Goal: Transaction & Acquisition: Subscribe to service/newsletter

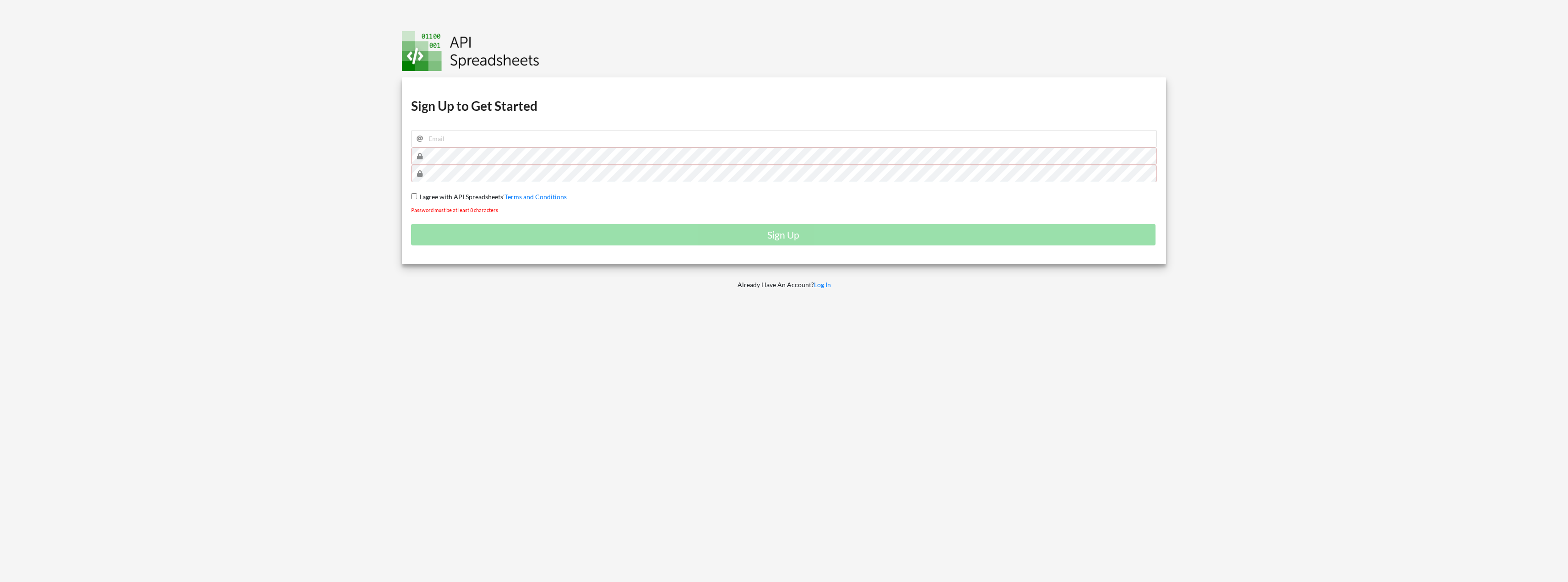
click at [413, 197] on input "I agree with API Spreadsheets' Terms and Conditions" at bounding box center [414, 196] width 6 height 6
checkbox input "true"
click at [459, 137] on input "email" at bounding box center [784, 139] width 746 height 18
type input "[EMAIL_ADDRESS][DOMAIN_NAME]"
click at [410, 158] on div "Download hidden Download hidden Download hidden Download hidden Sign Up to Get …" at bounding box center [784, 171] width 765 height 187
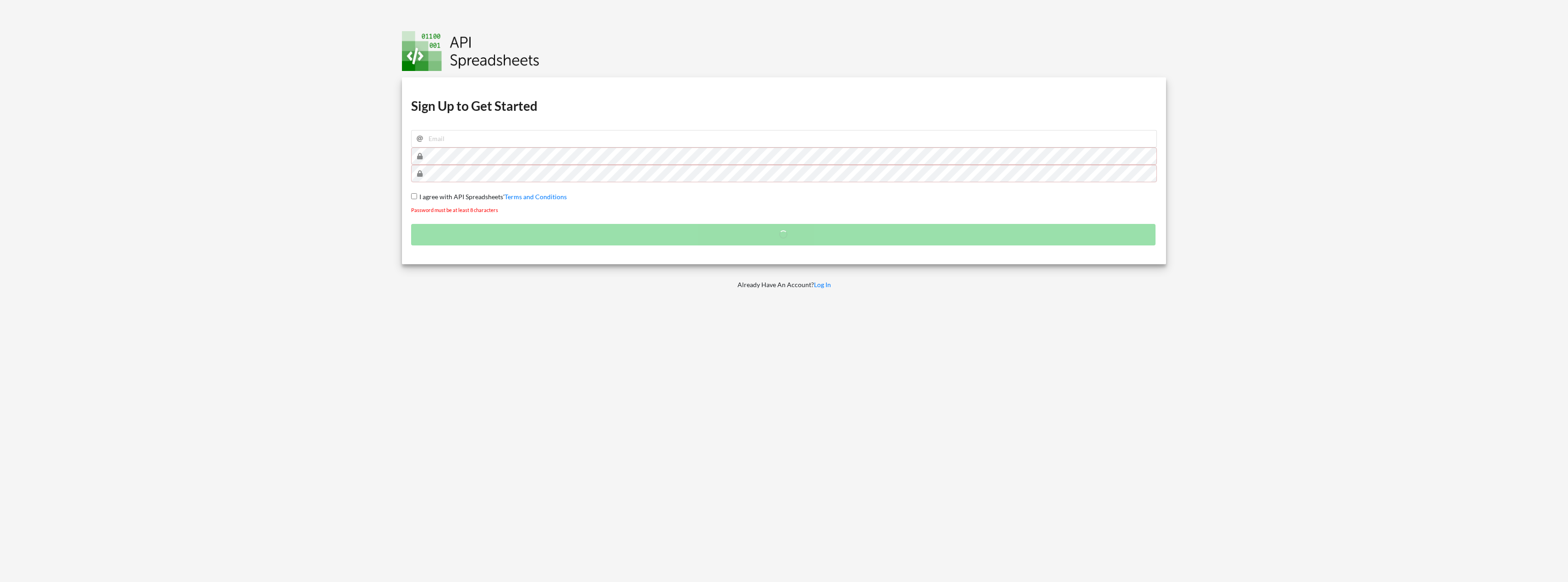
click at [412, 195] on input "I agree with API Spreadsheets' Terms and Conditions" at bounding box center [414, 196] width 6 height 6
checkbox input "true"
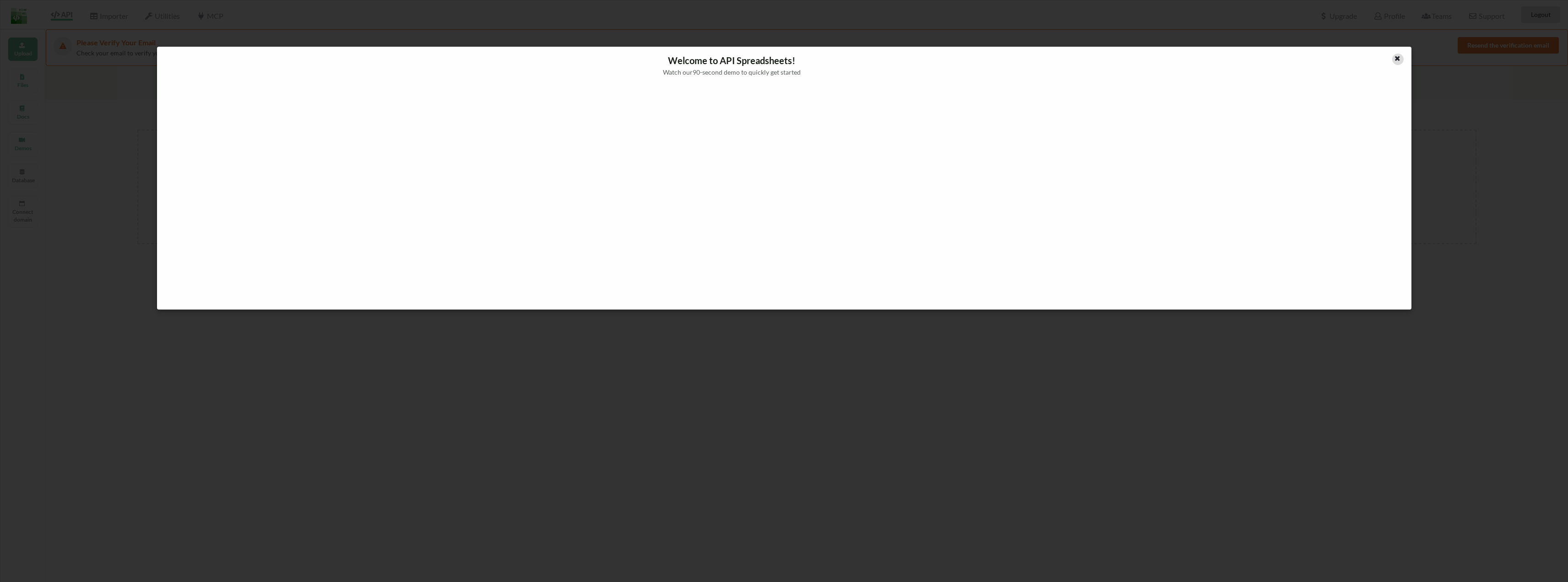
click at [1396, 60] on icon at bounding box center [1398, 57] width 8 height 6
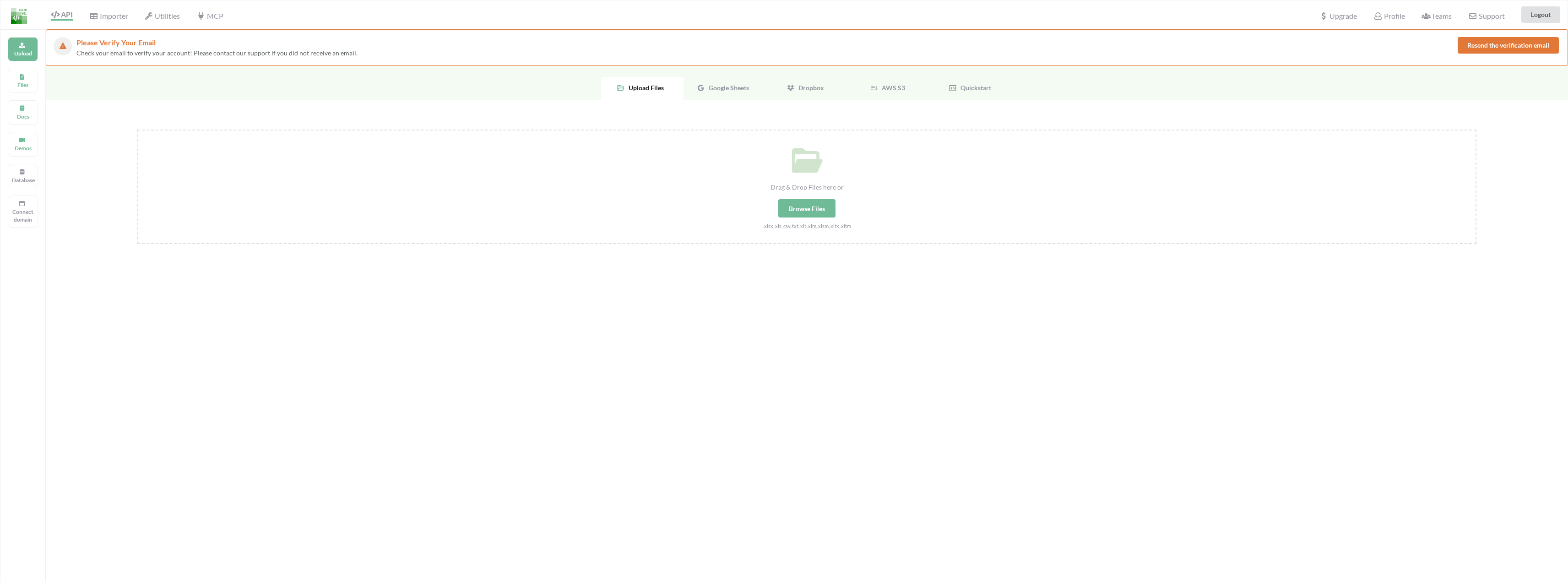
click at [710, 81] on div "Google Sheets" at bounding box center [725, 88] width 82 height 23
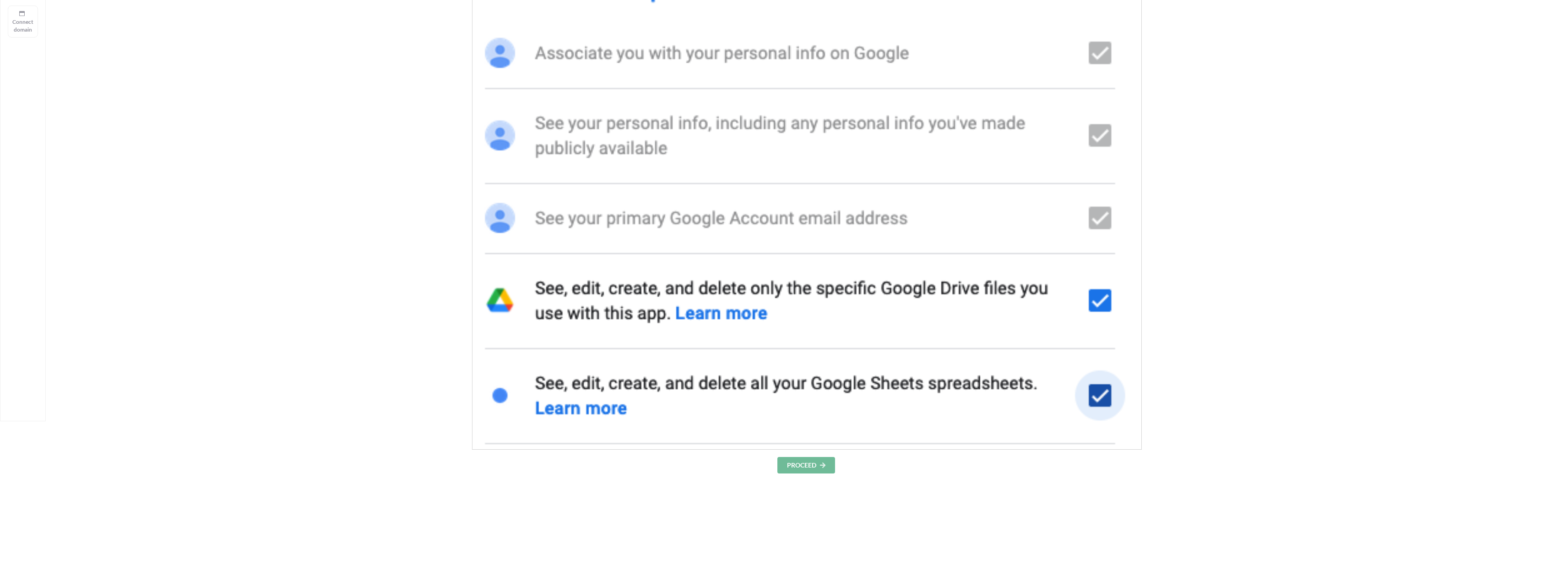
scroll to position [338, 0]
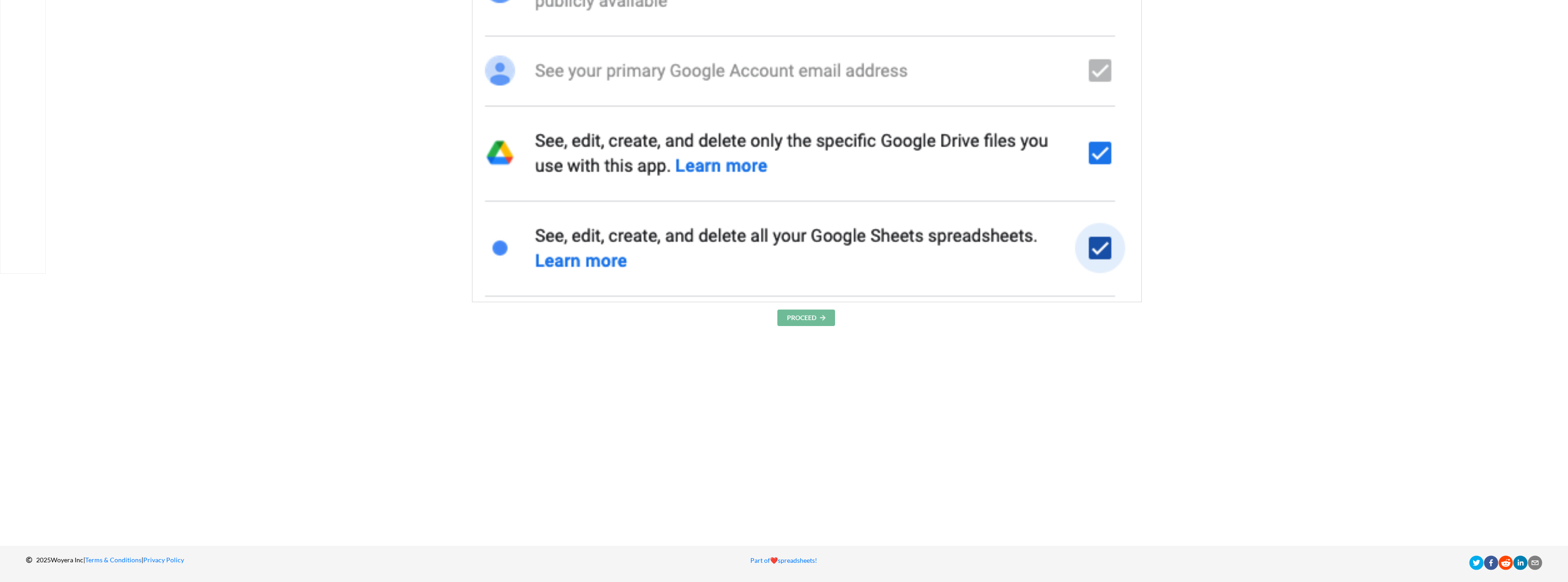
click at [810, 322] on button "PROCEED" at bounding box center [806, 318] width 58 height 17
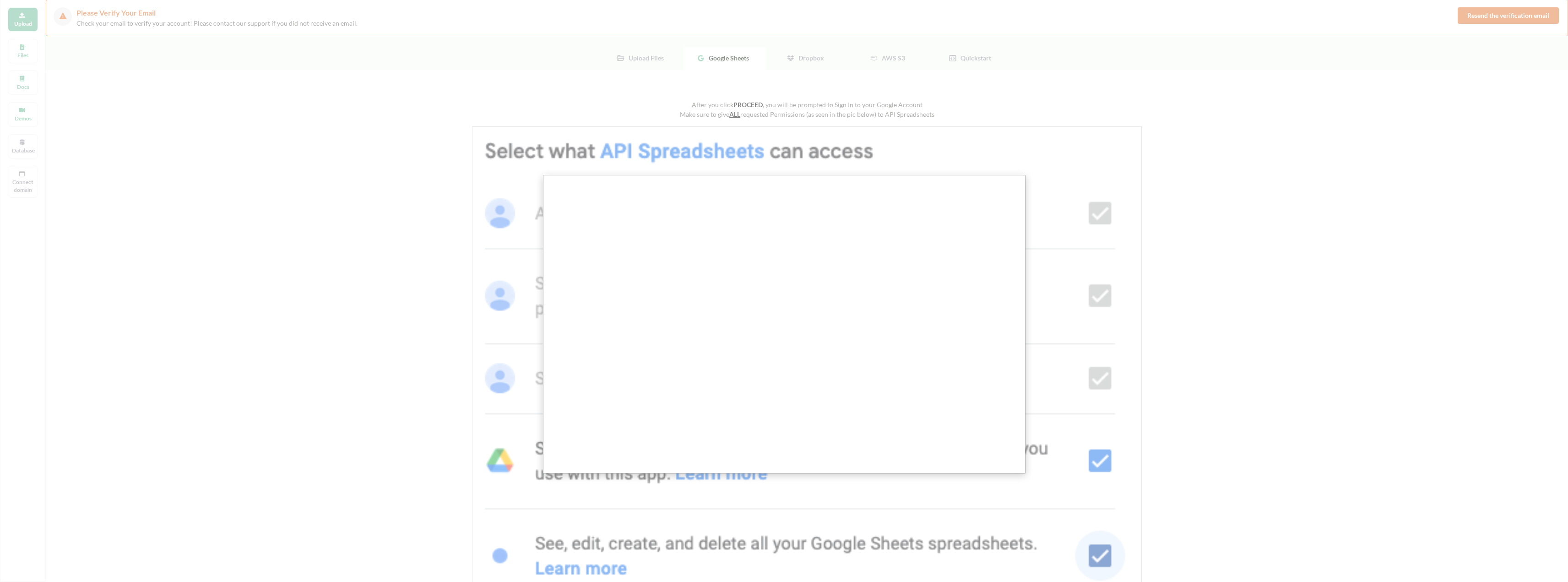
scroll to position [0, 0]
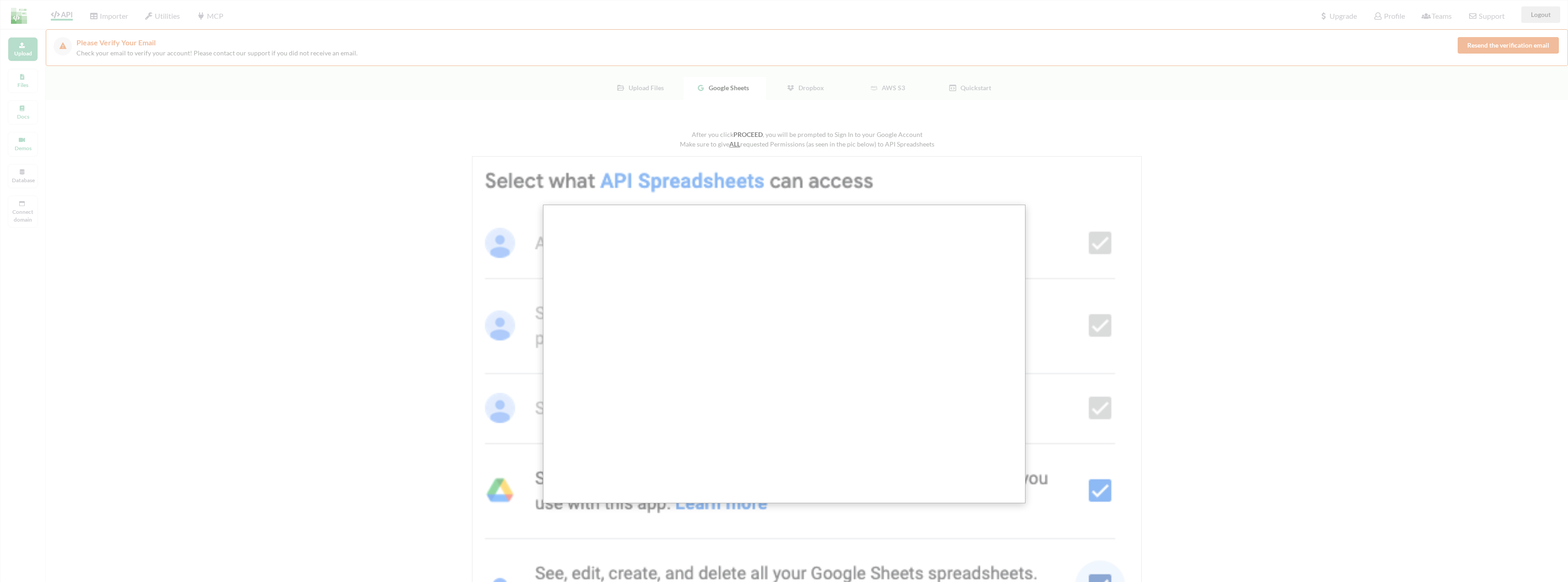
click at [299, 207] on div at bounding box center [787, 460] width 1575 height 920
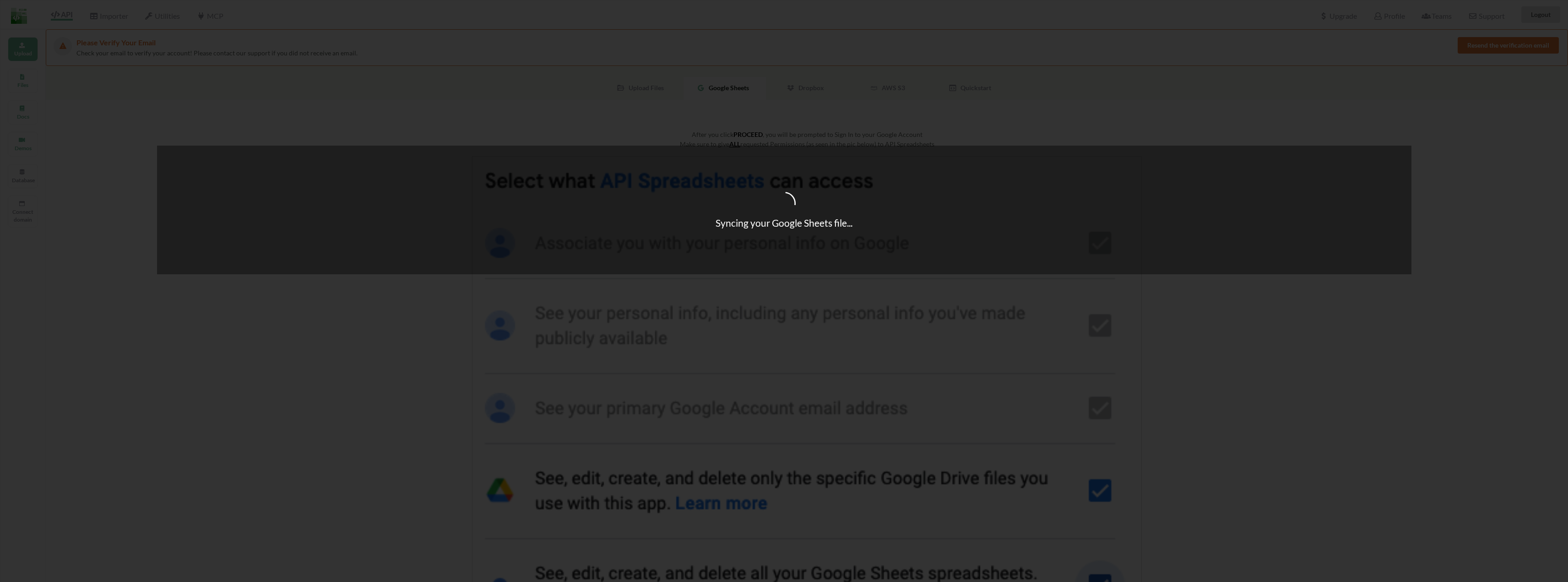
scroll to position [338, 0]
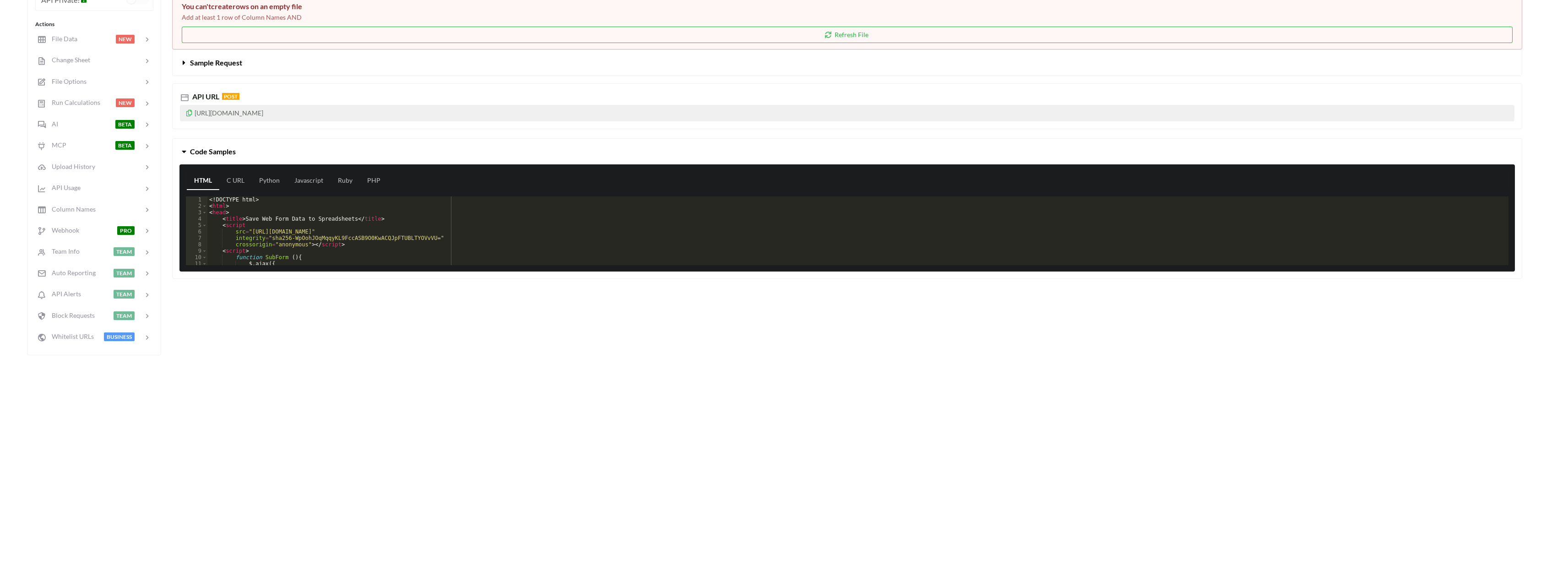
scroll to position [63, 0]
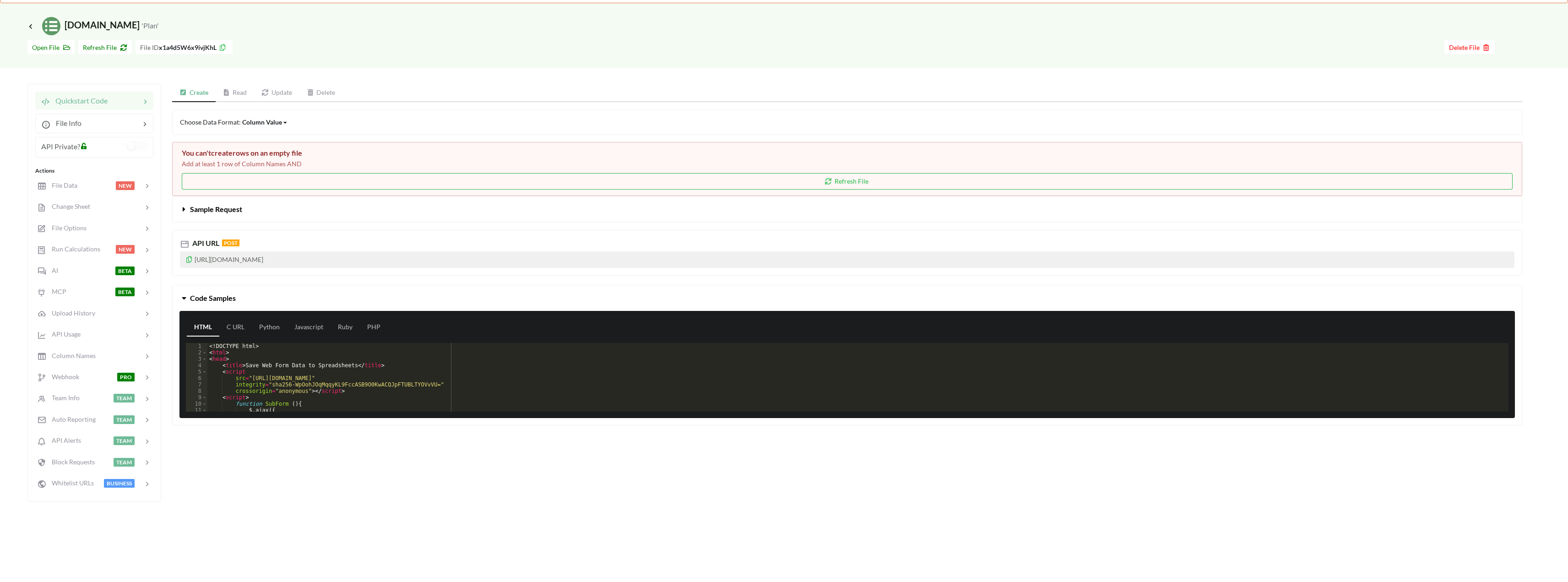
click at [188, 259] on icon at bounding box center [189, 259] width 8 height 6
click at [617, 183] on button "Refresh File" at bounding box center [847, 182] width 1331 height 17
click at [284, 161] on p "Add at least 1 row of Column Names AND" at bounding box center [847, 164] width 1331 height 9
click at [839, 181] on button "Refresh File" at bounding box center [847, 182] width 1331 height 17
click at [146, 13] on button "✖" at bounding box center [144, 17] width 5 height 10
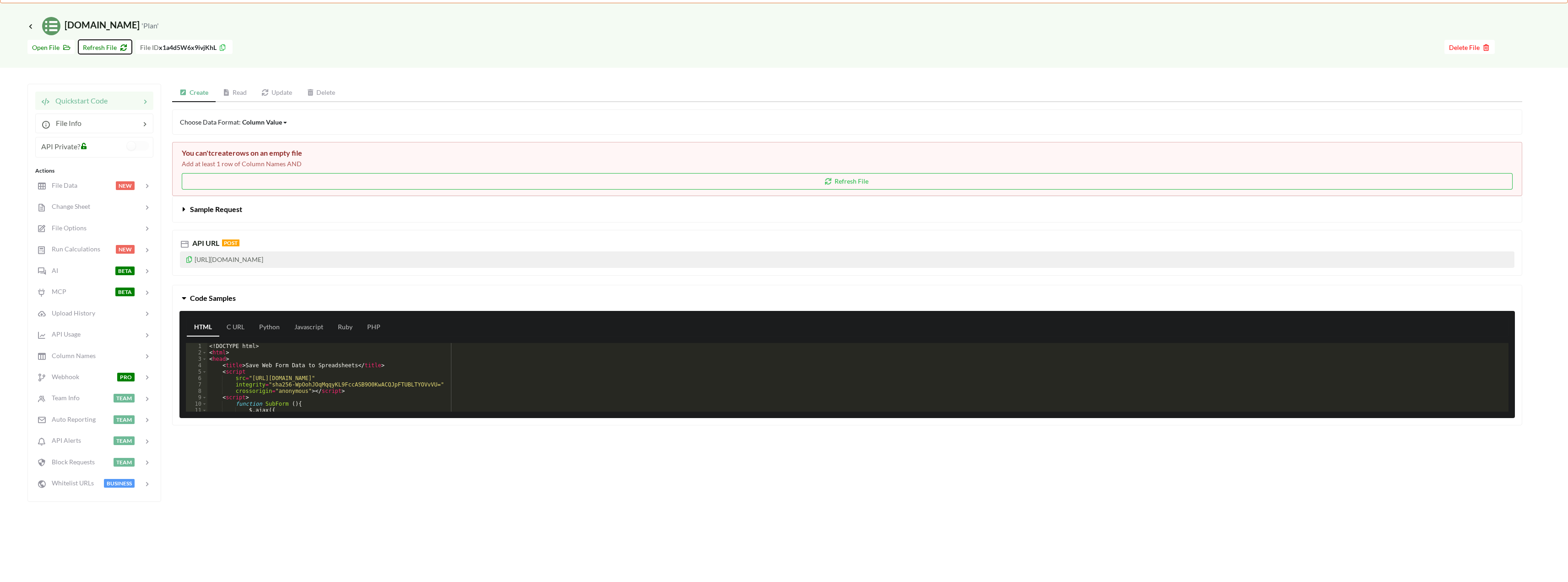
click at [106, 46] on span "Refresh File" at bounding box center [105, 47] width 44 height 8
click at [142, 16] on div "There was an error reading your sheet 'Plan'. Please make sure it exists and is…" at bounding box center [77, 31] width 130 height 38
click at [138, 16] on div "There was an error reading your sheet 'Plan'. Please make sure it exists and is…" at bounding box center [77, 31] width 130 height 38
click at [1449, 54] on div "Go To Files page Download hidden Open File Refresh File File ID x1a4d5W6x9ivjKh…" at bounding box center [784, 51] width 1568 height 33
click at [1452, 51] on span "Delete File" at bounding box center [1470, 47] width 41 height 8
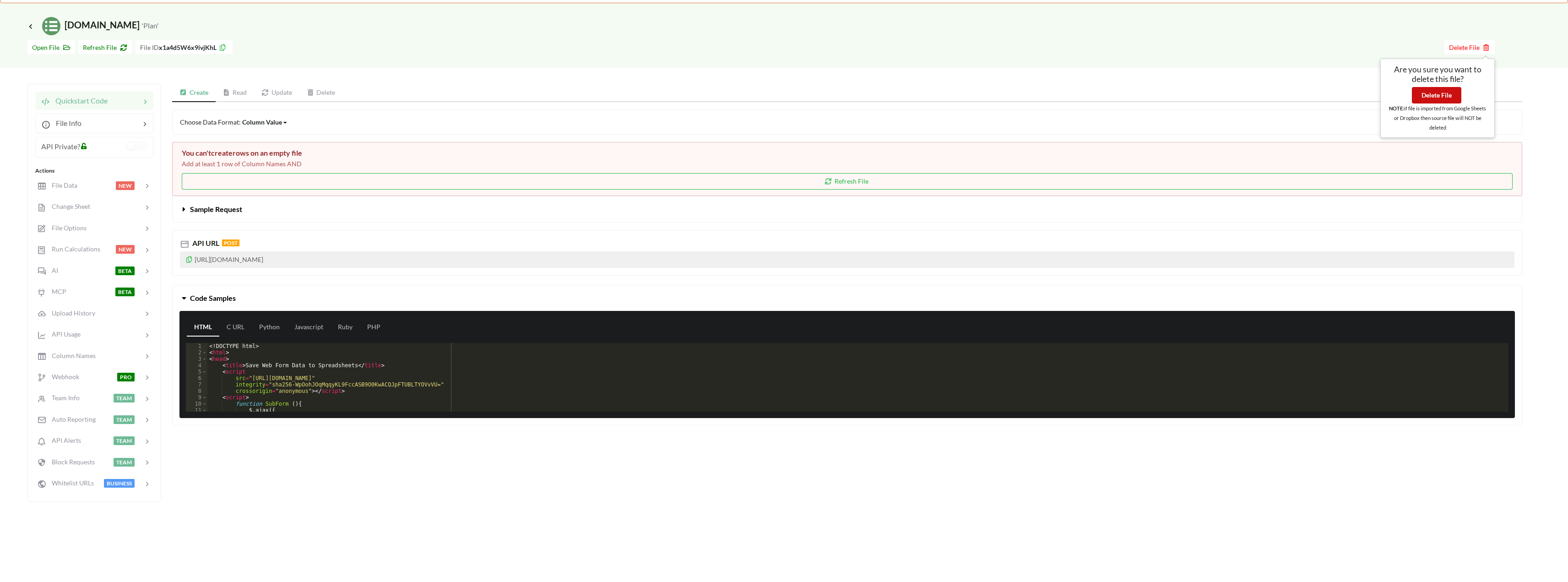
click at [1435, 93] on button "Delete File" at bounding box center [1437, 95] width 50 height 17
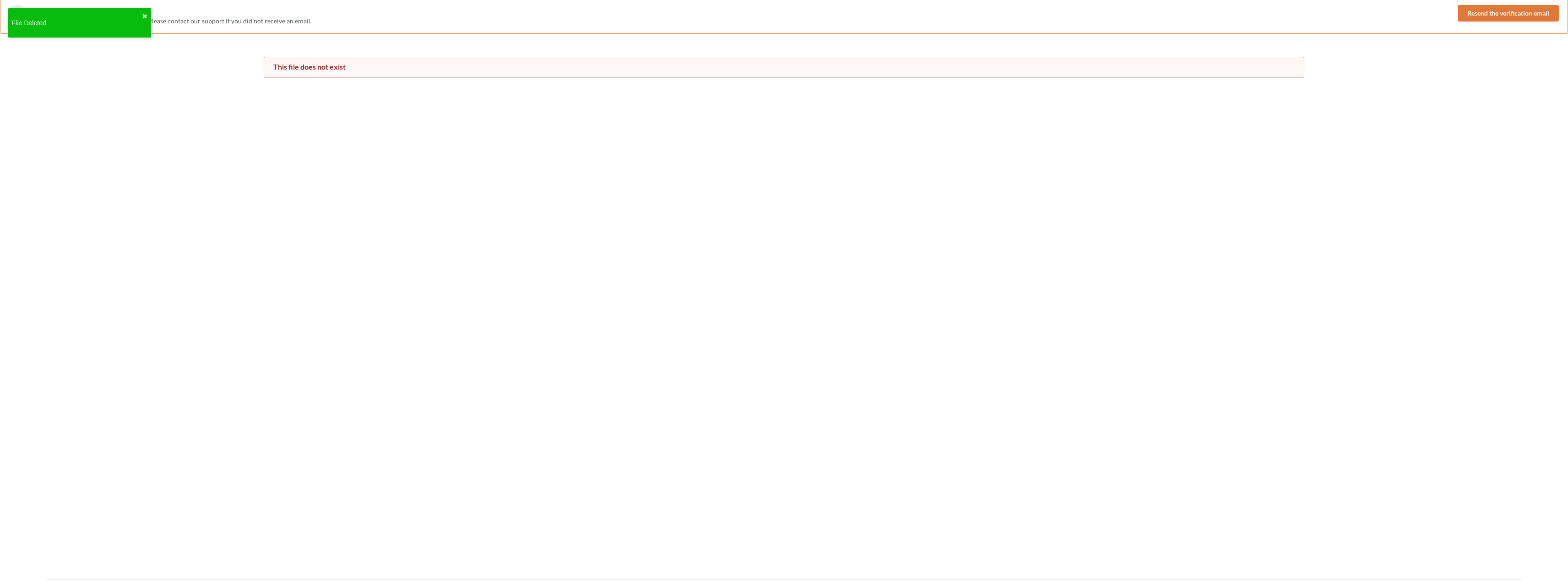
scroll to position [0, 0]
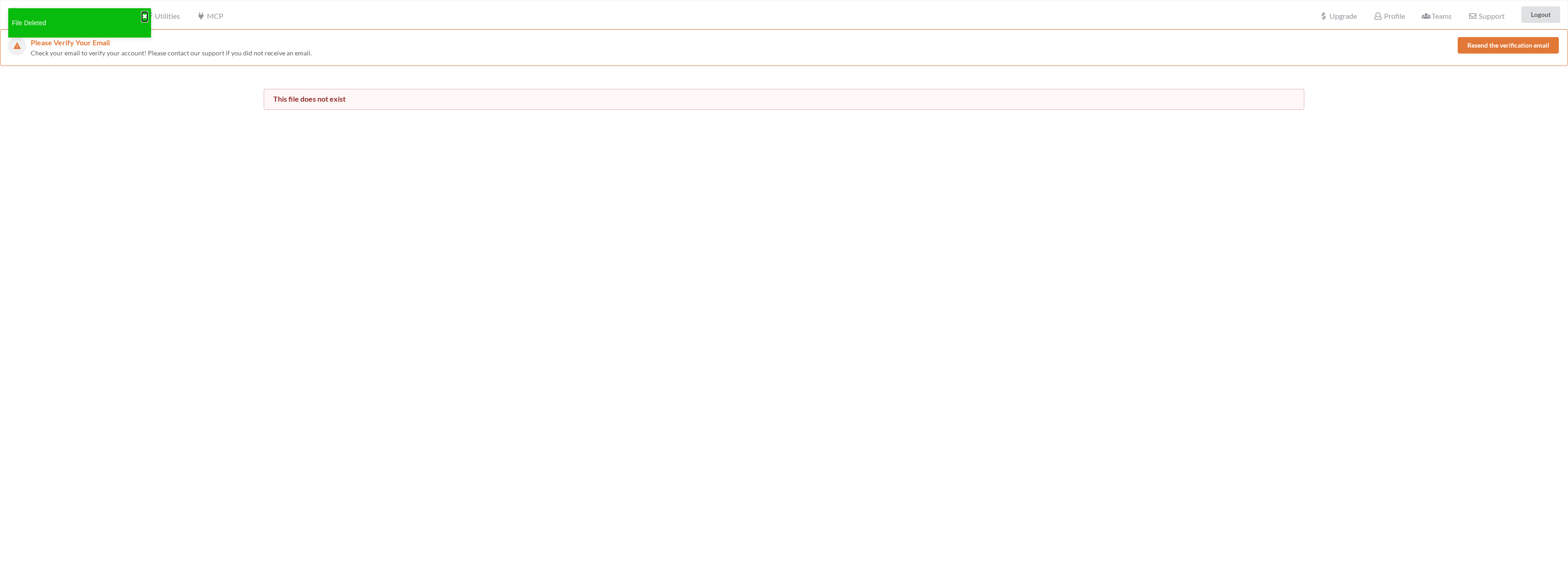
click at [142, 15] on button "✖" at bounding box center [144, 17] width 5 height 10
click at [56, 16] on icon at bounding box center [55, 14] width 8 height 8
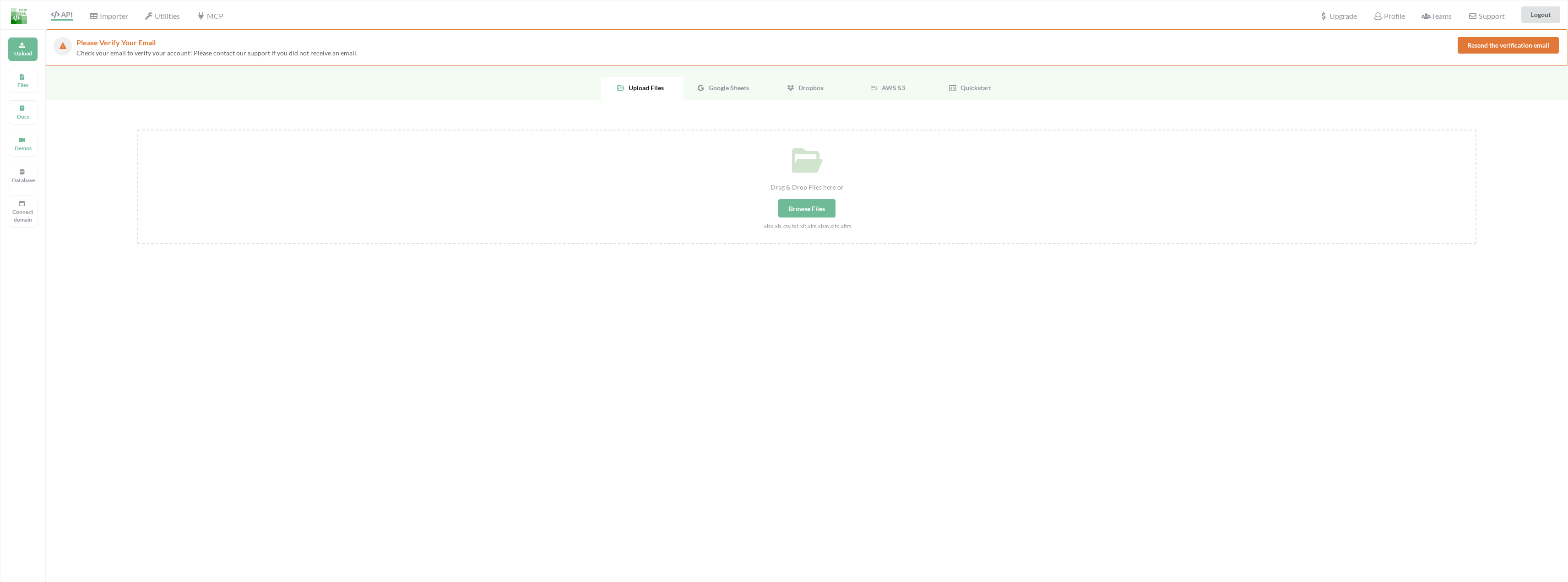
drag, startPoint x: 701, startPoint y: 66, endPoint x: 702, endPoint y: 71, distance: 5.1
click at [702, 71] on div "Upload Files Google Sheets Dropbox AWS S3 Quickstart" at bounding box center [806, 83] width 1522 height 34
click at [708, 82] on div "Google Sheets" at bounding box center [725, 88] width 82 height 23
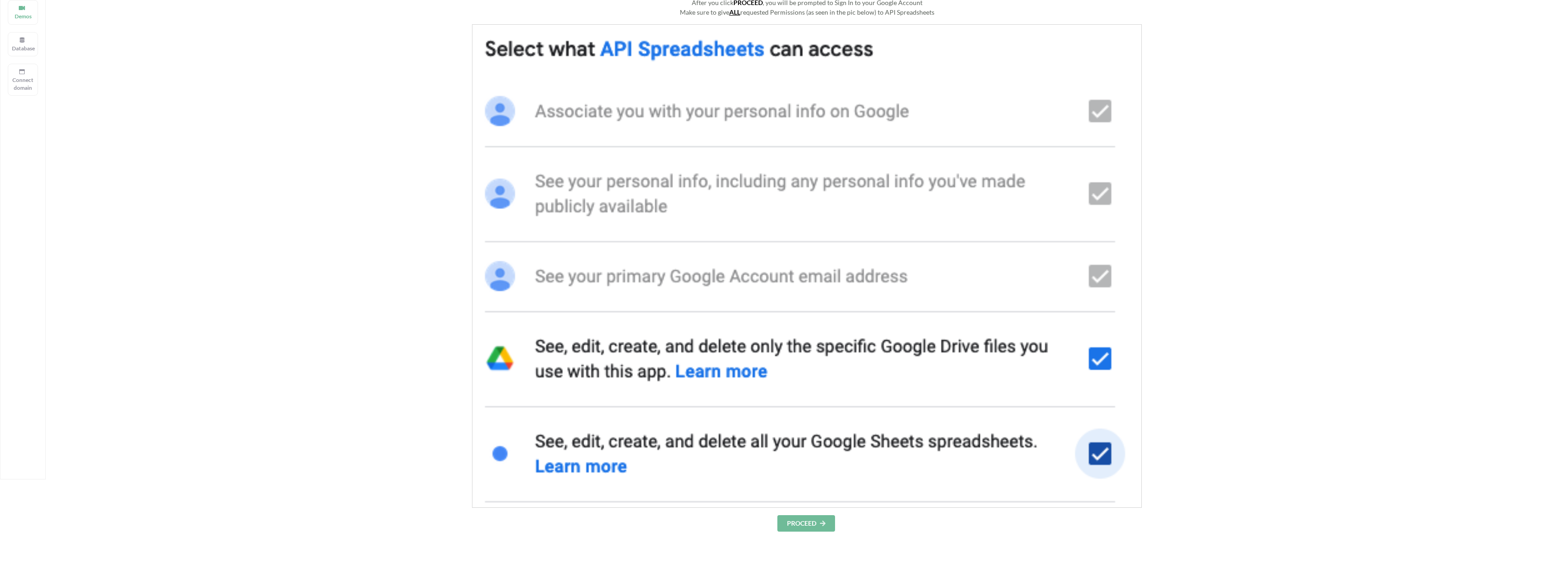
scroll to position [320, 0]
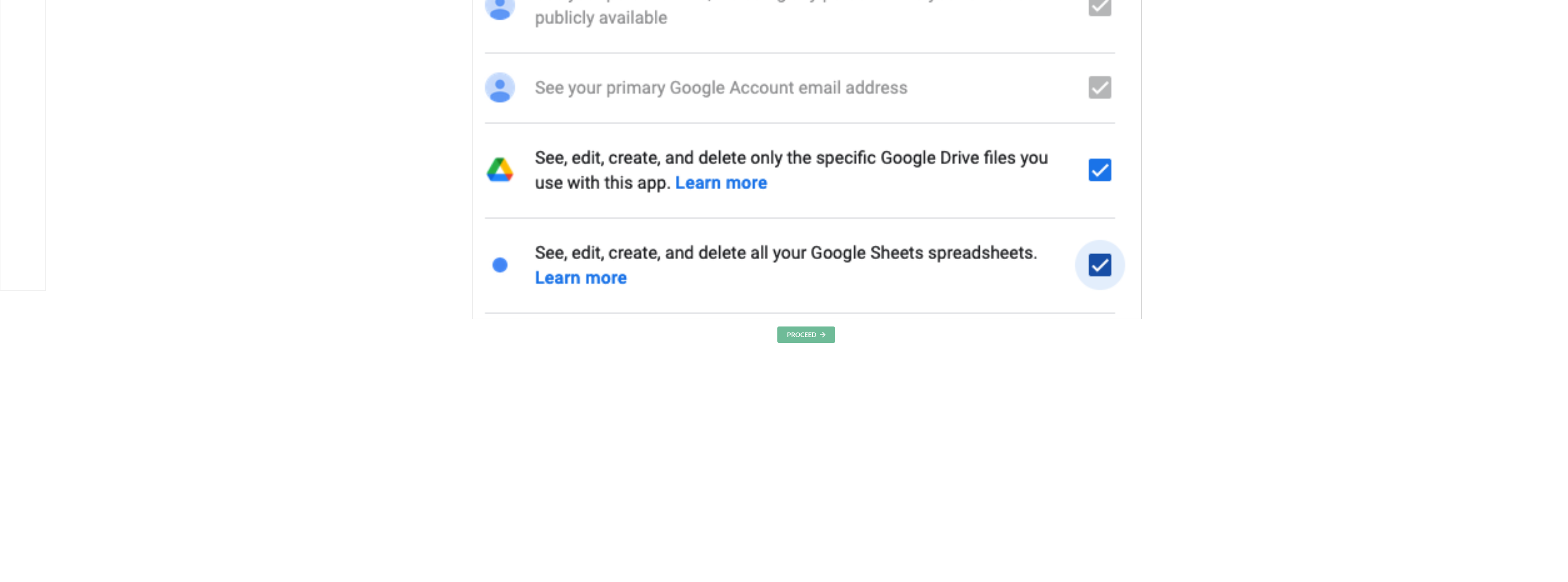
click at [798, 338] on button "PROCEED" at bounding box center [806, 335] width 58 height 17
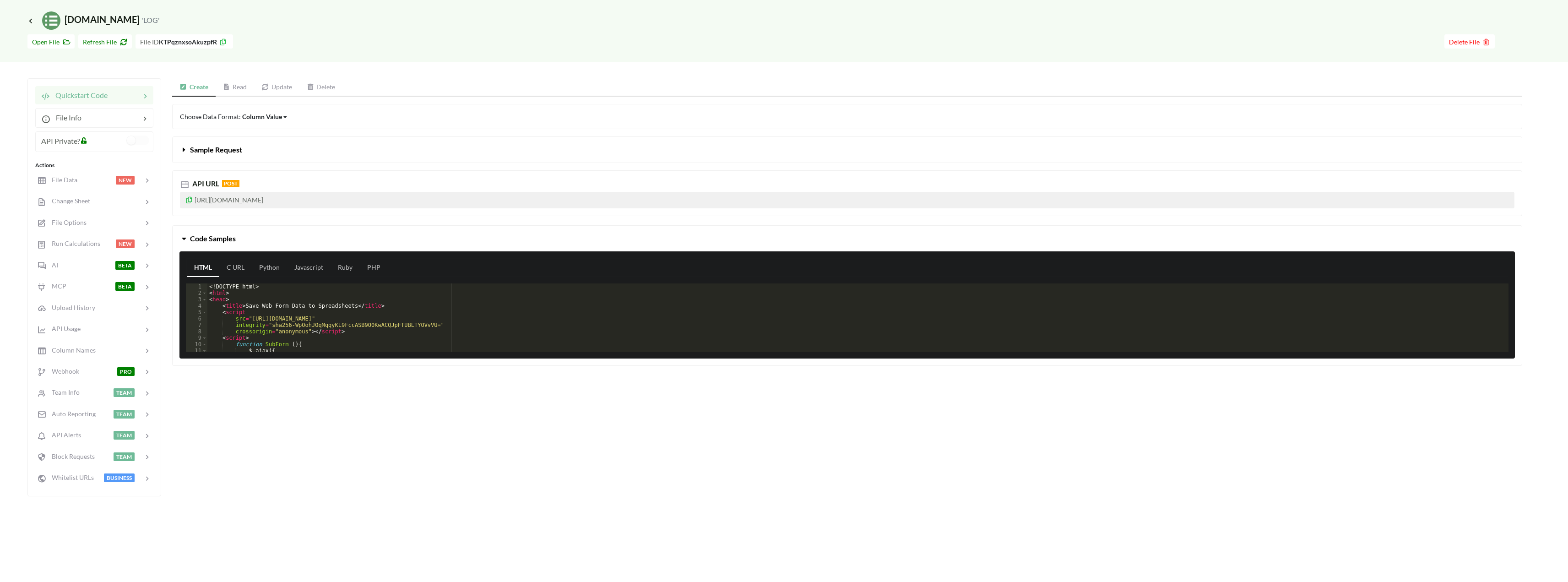
scroll to position [11, 0]
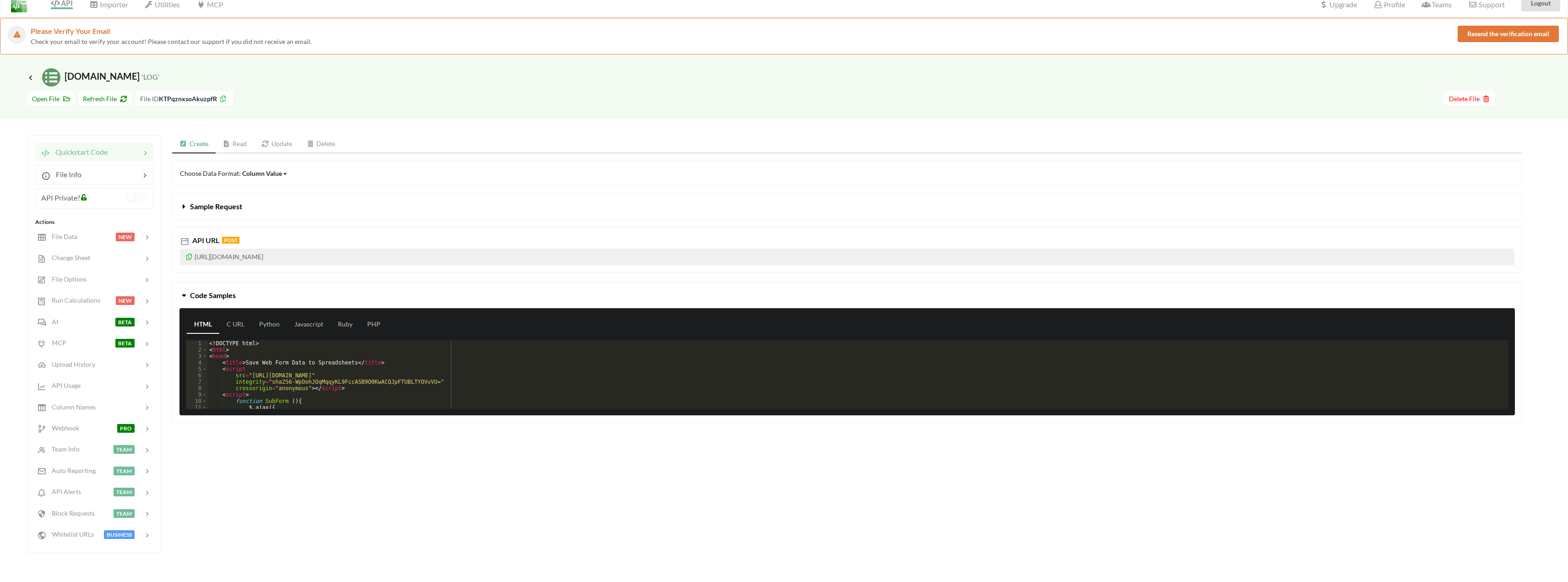
click at [188, 259] on icon at bounding box center [189, 256] width 8 height 6
click at [188, 259] on icon at bounding box center [189, 256] width 8 height 6
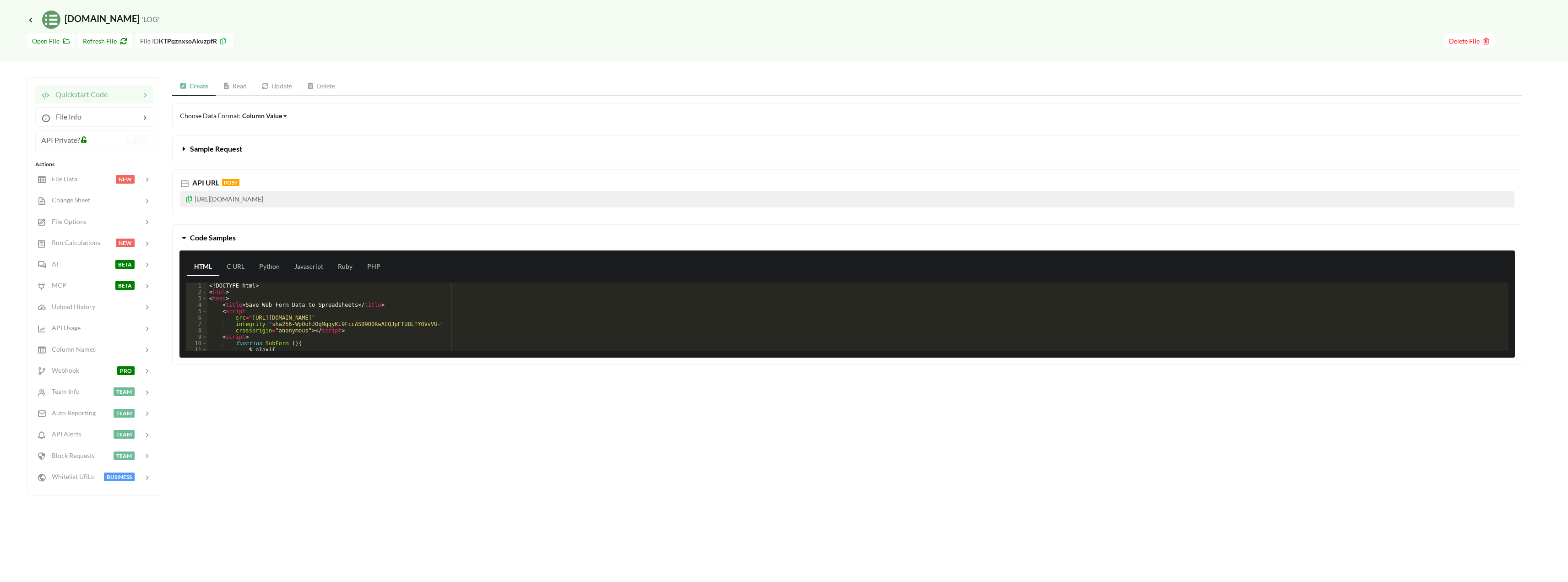
scroll to position [0, 0]
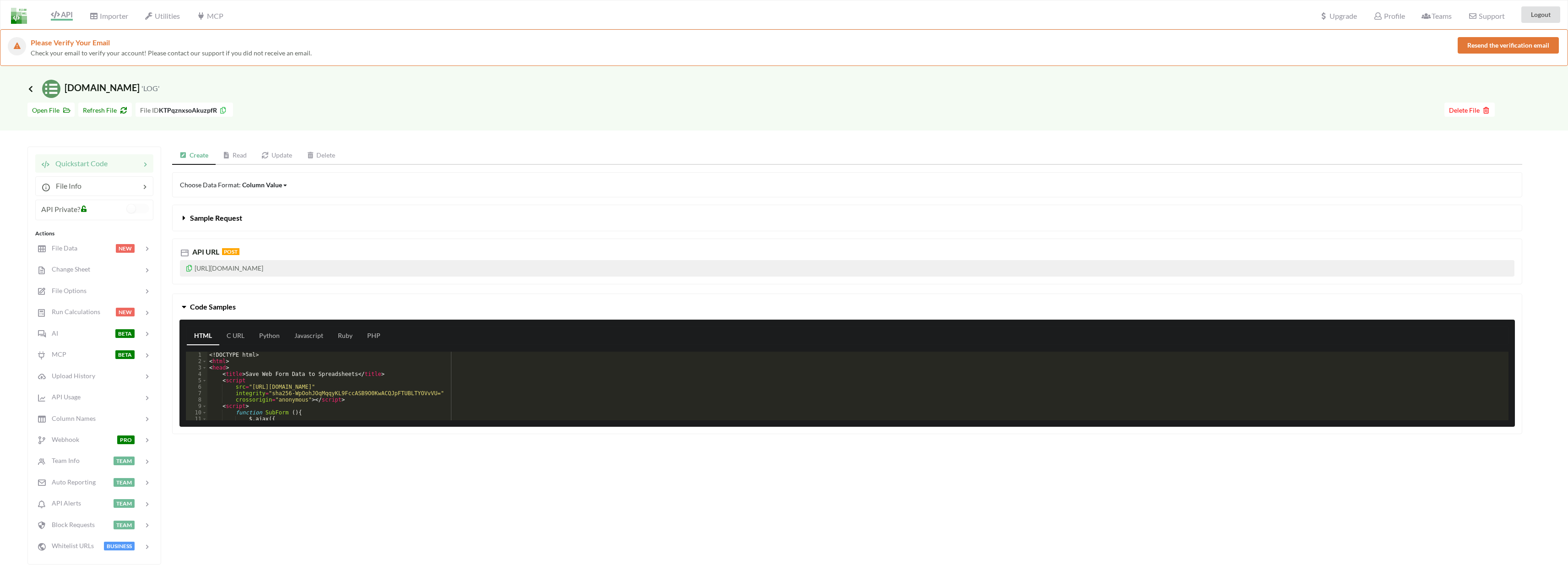
click at [31, 87] on icon at bounding box center [30, 89] width 8 height 8
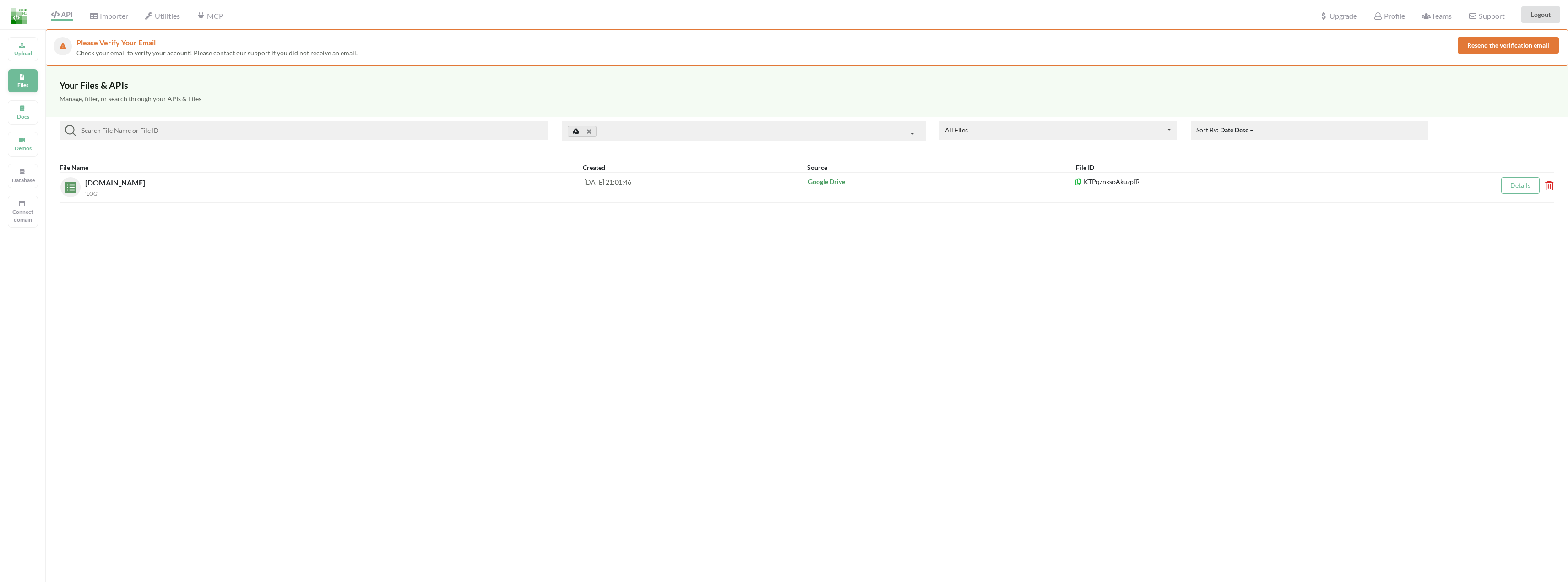
click at [21, 85] on p "Files" at bounding box center [23, 85] width 22 height 8
click at [594, 131] on link at bounding box center [582, 131] width 29 height 11
click at [588, 131] on icon at bounding box center [589, 132] width 5 height 6
click at [12, 46] on div "Upload" at bounding box center [23, 50] width 30 height 24
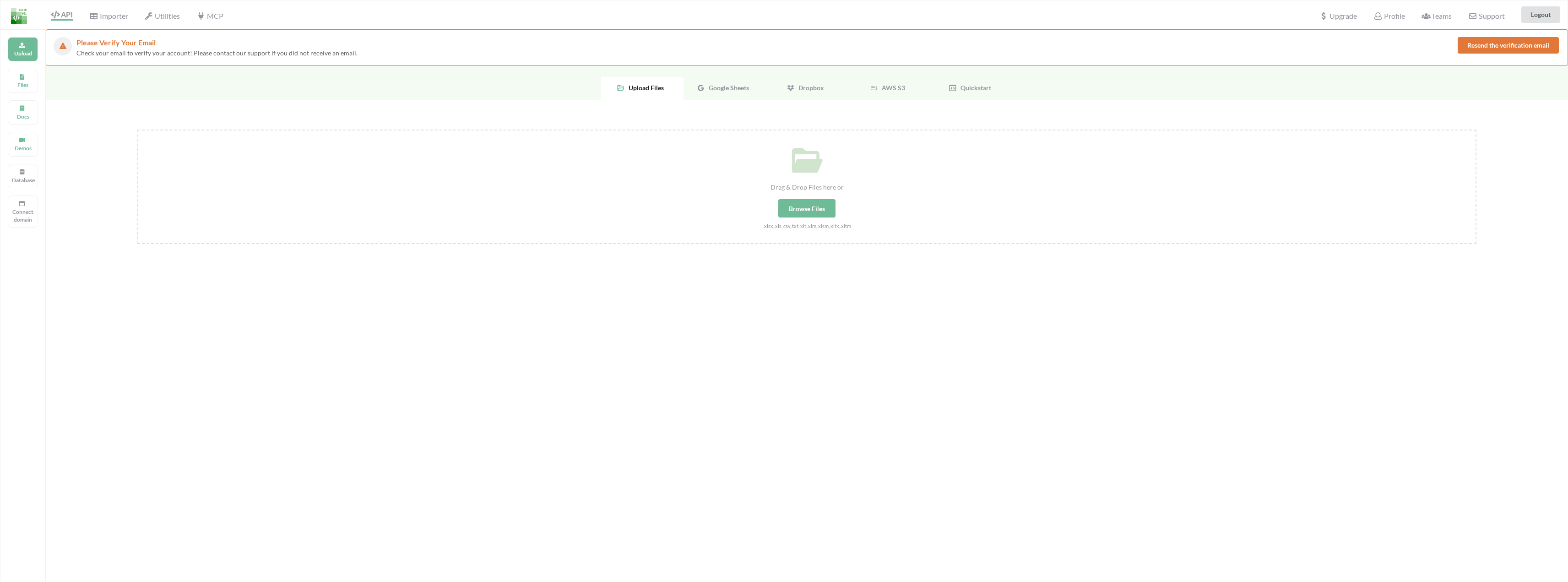
click at [732, 104] on div "Drag & Drop Files here or Browse Files .xlsx,.xls,.csv,.txt,.xlt,.xlm,.xlsm,.xl…" at bounding box center [806, 282] width 1522 height 365
click at [729, 92] on div "Google Sheets" at bounding box center [725, 88] width 82 height 23
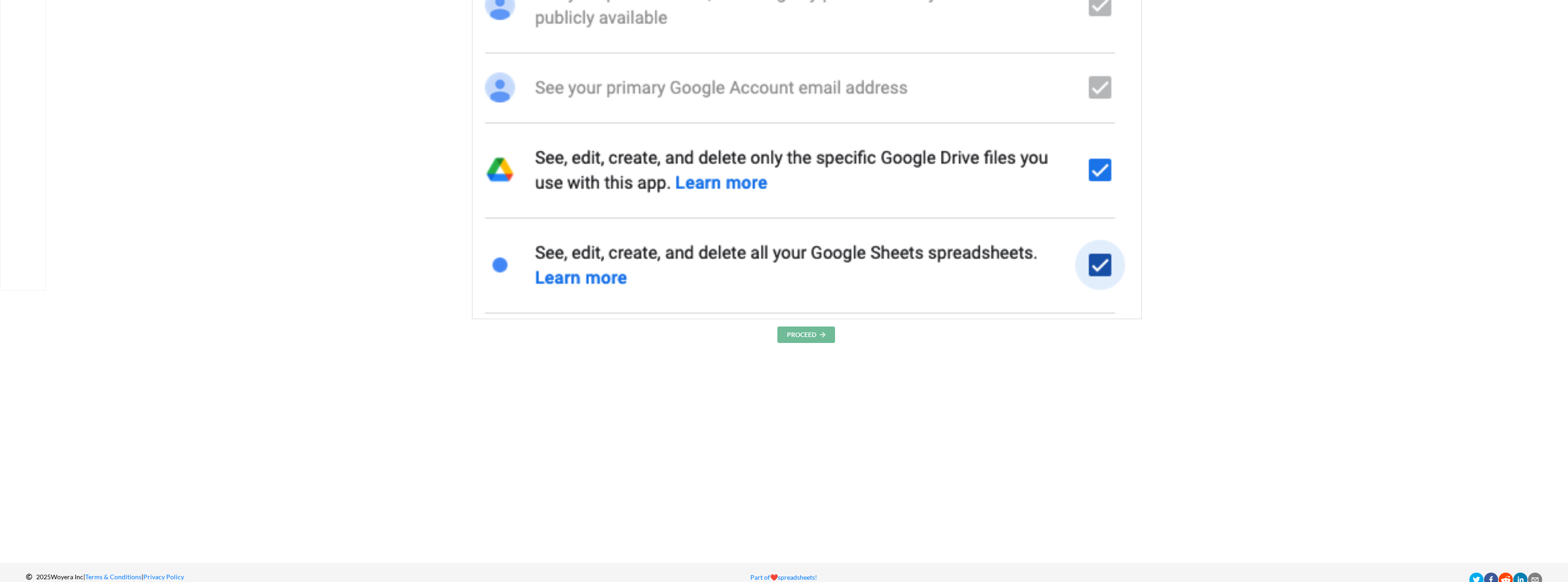
scroll to position [338, 0]
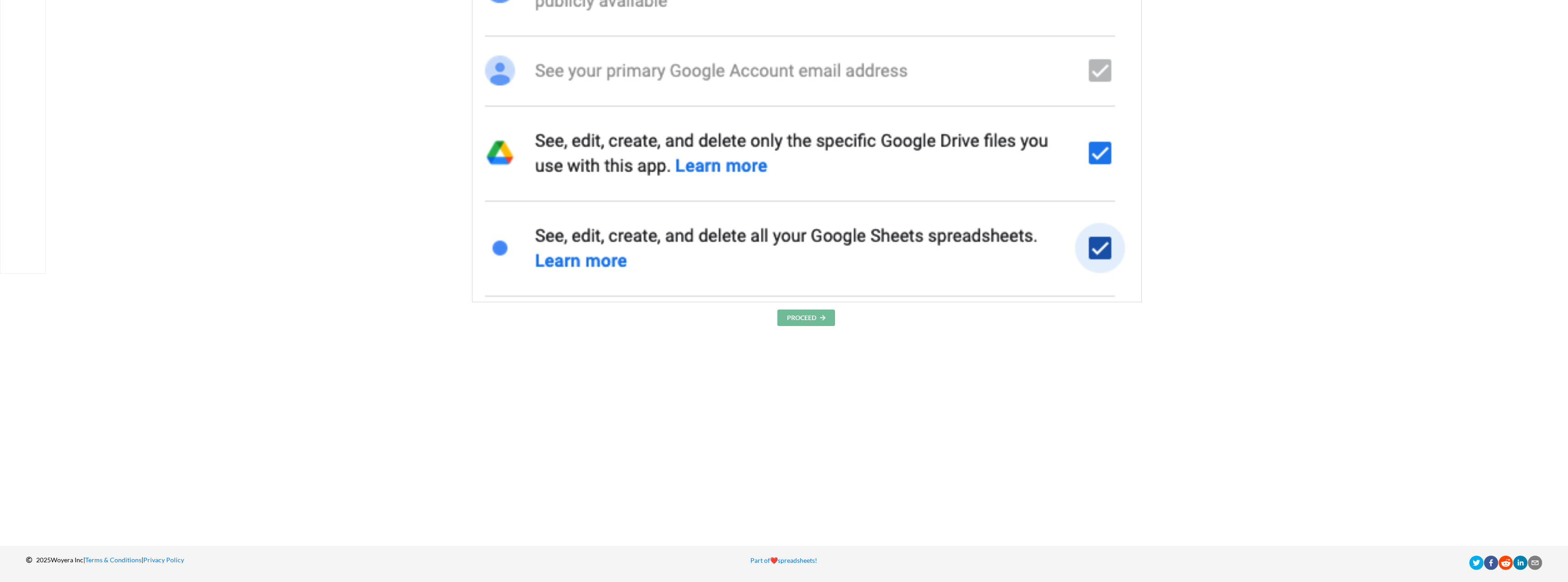
click at [806, 315] on button "PROCEED" at bounding box center [806, 318] width 58 height 17
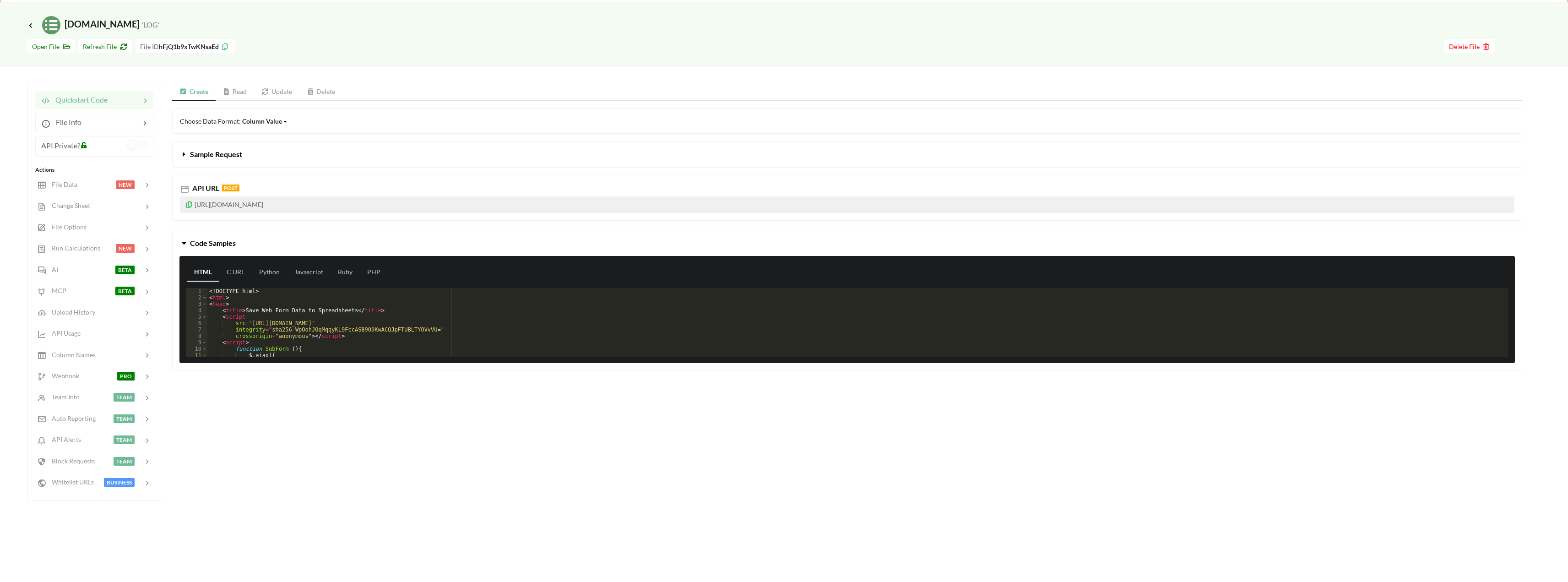
scroll to position [63, 0]
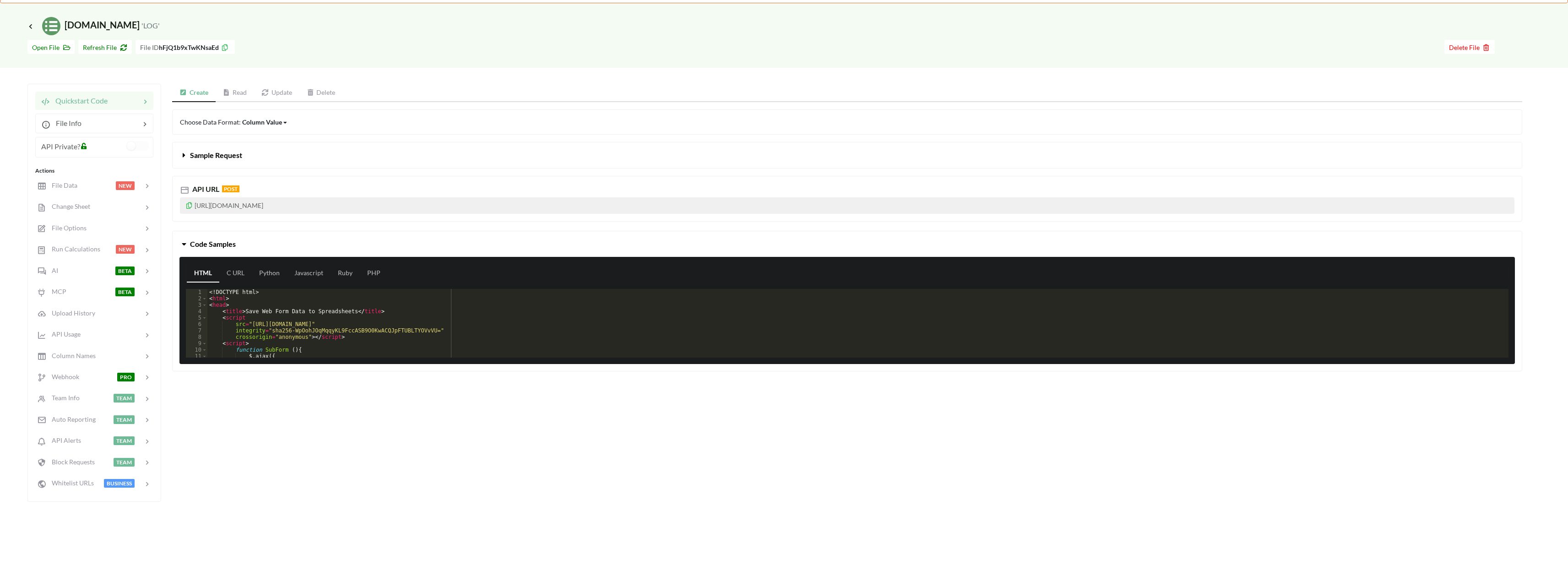
click at [190, 207] on icon at bounding box center [189, 204] width 8 height 6
click at [274, 119] on div "Column Value" at bounding box center [262, 122] width 40 height 10
click at [276, 121] on div "Column Value" at bounding box center [262, 122] width 40 height 10
click at [245, 88] on link "Read" at bounding box center [235, 93] width 39 height 18
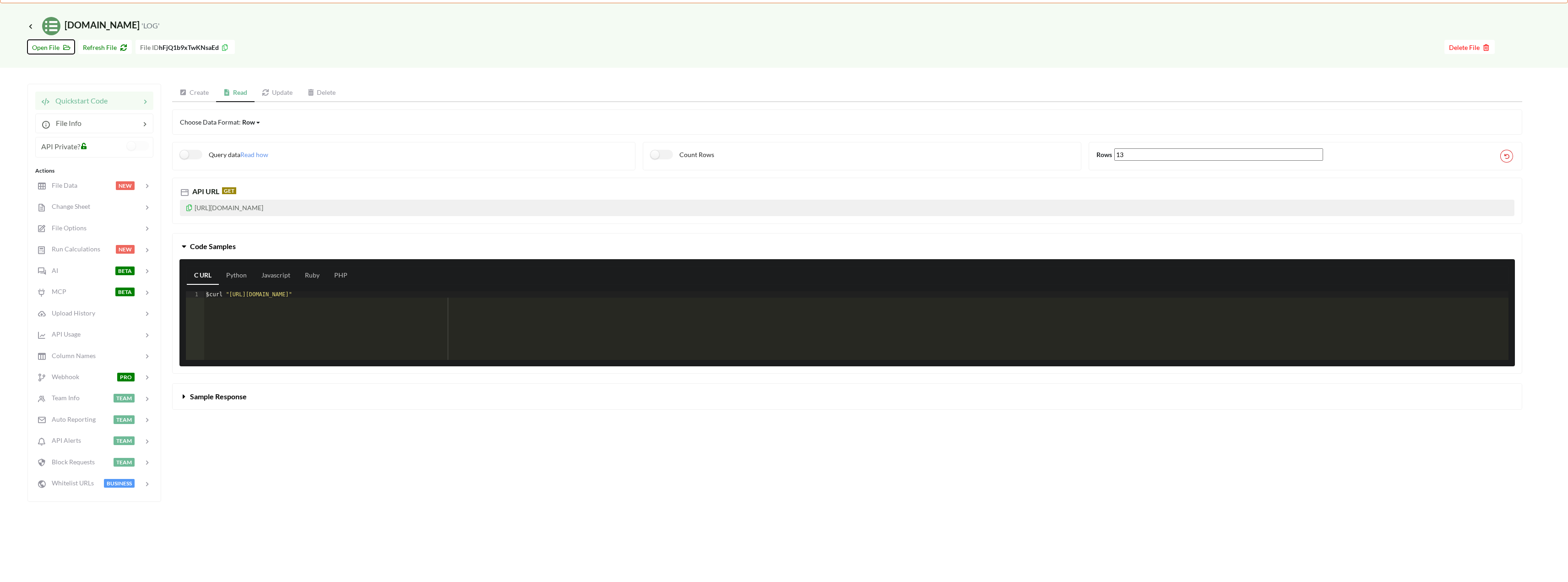
click at [62, 49] on icon at bounding box center [65, 46] width 8 height 6
click at [27, 27] on div "Icon Link Nutri.io 'LOG'" at bounding box center [784, 19] width 1568 height 32
click at [28, 28] on icon at bounding box center [30, 26] width 8 height 8
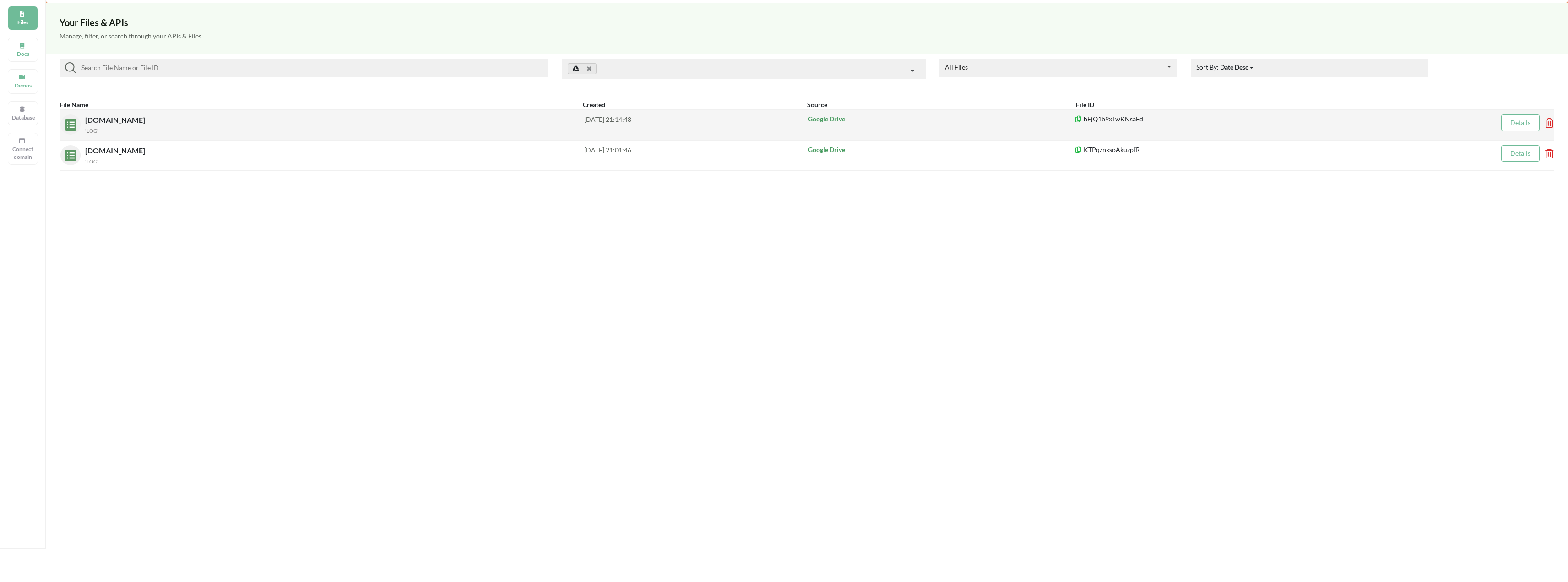
click at [1548, 120] on icon at bounding box center [1547, 120] width 3 height 4
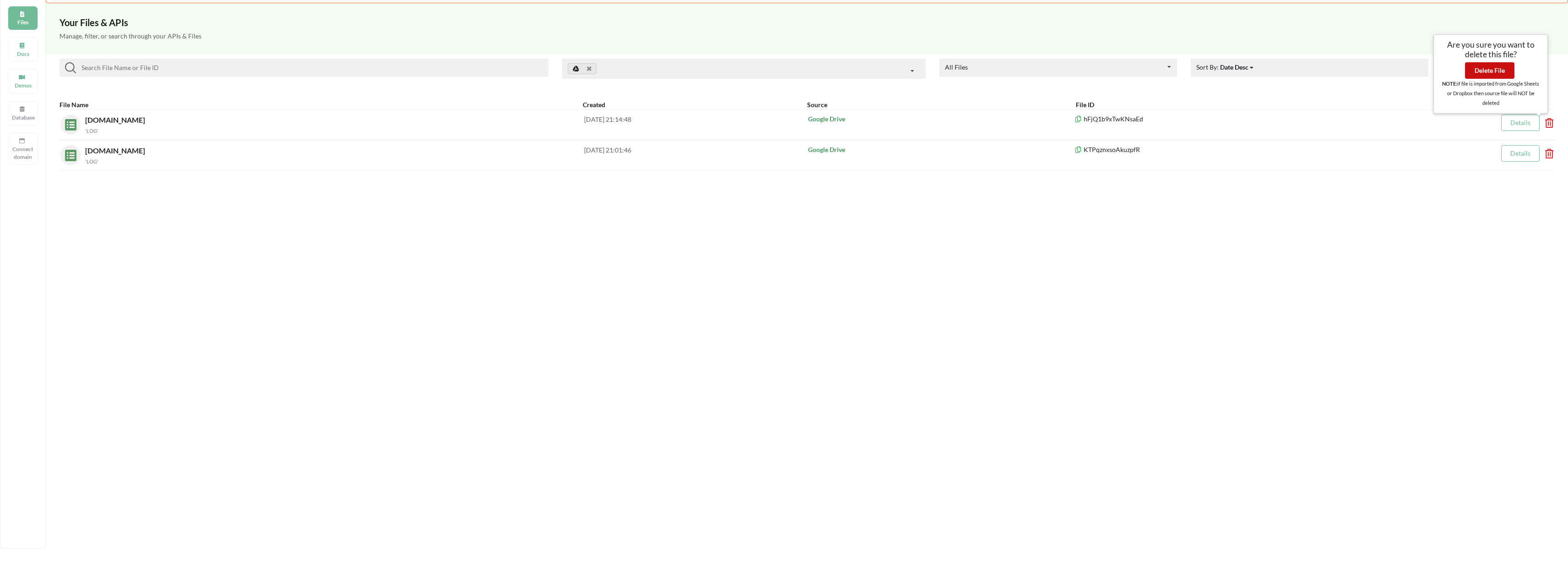
click at [1488, 67] on button "Delete File" at bounding box center [1489, 71] width 50 height 17
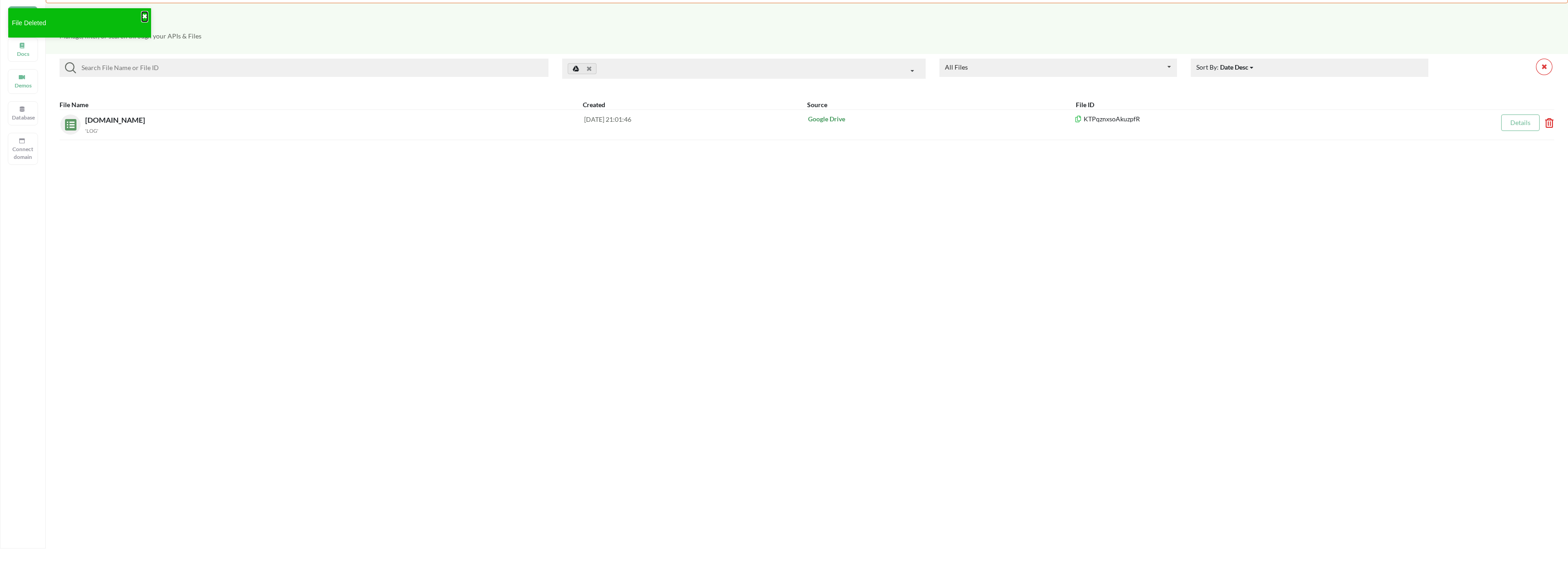
click at [145, 13] on button "✖" at bounding box center [144, 17] width 5 height 10
click at [19, 29] on div "Files" at bounding box center [23, 18] width 30 height 24
click at [15, 44] on div "Docs" at bounding box center [23, 50] width 30 height 24
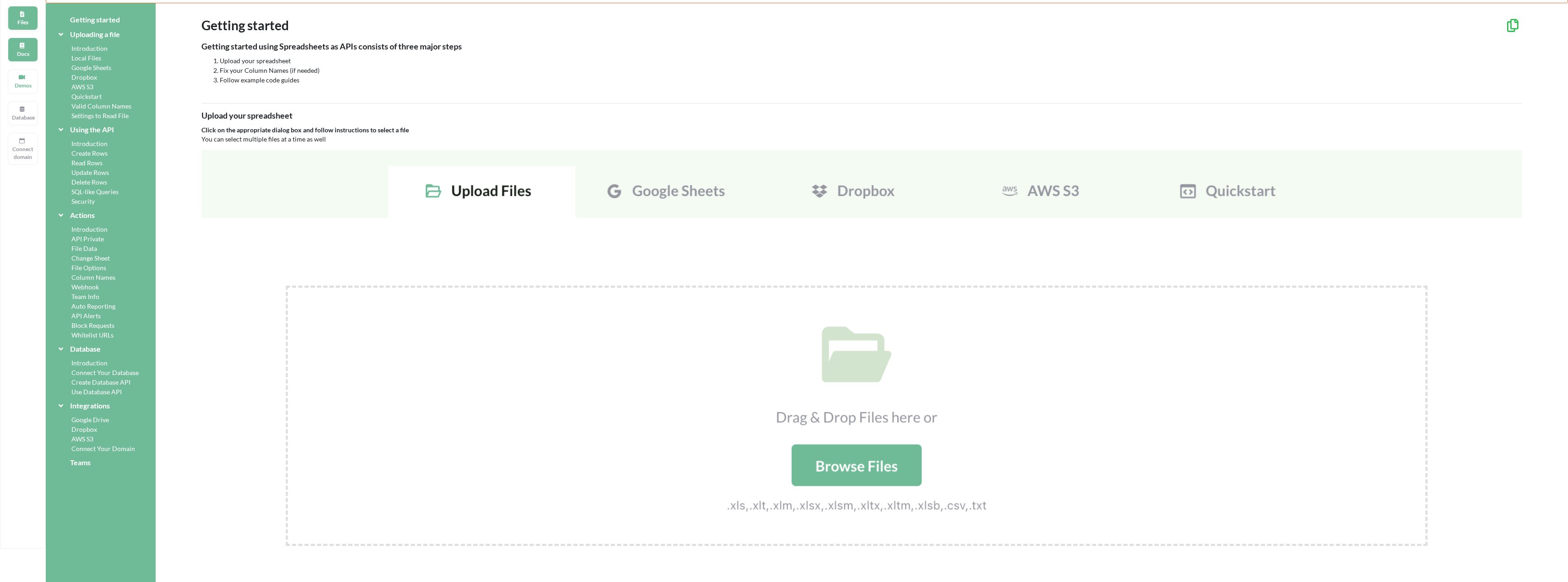
click at [18, 27] on div "Files" at bounding box center [23, 18] width 30 height 24
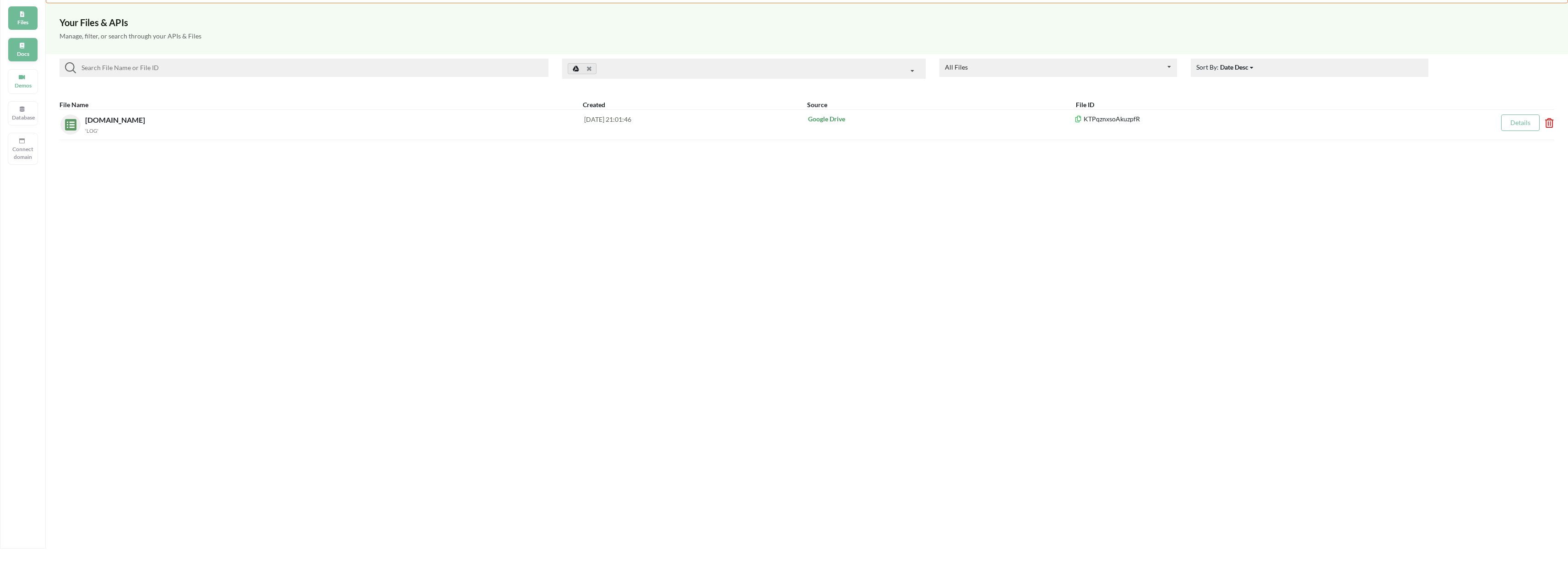
click at [25, 47] on icon at bounding box center [22, 44] width 6 height 5
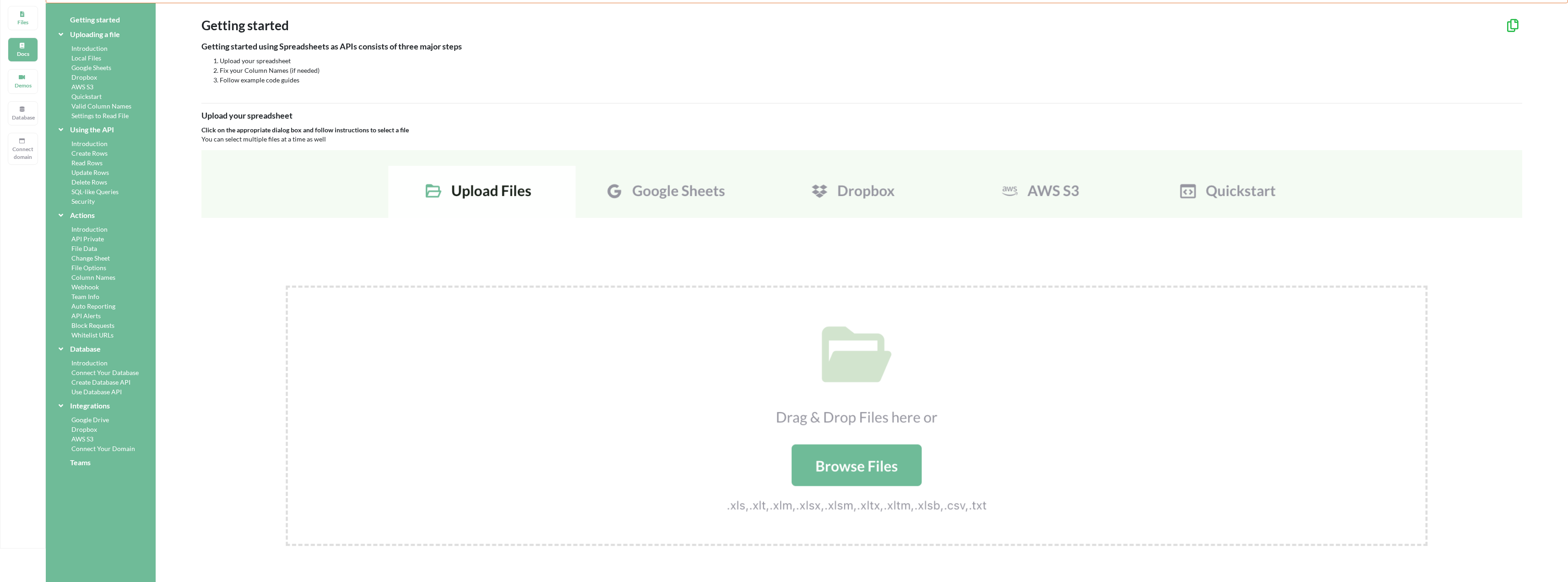
click at [681, 188] on img at bounding box center [861, 371] width 1321 height 441
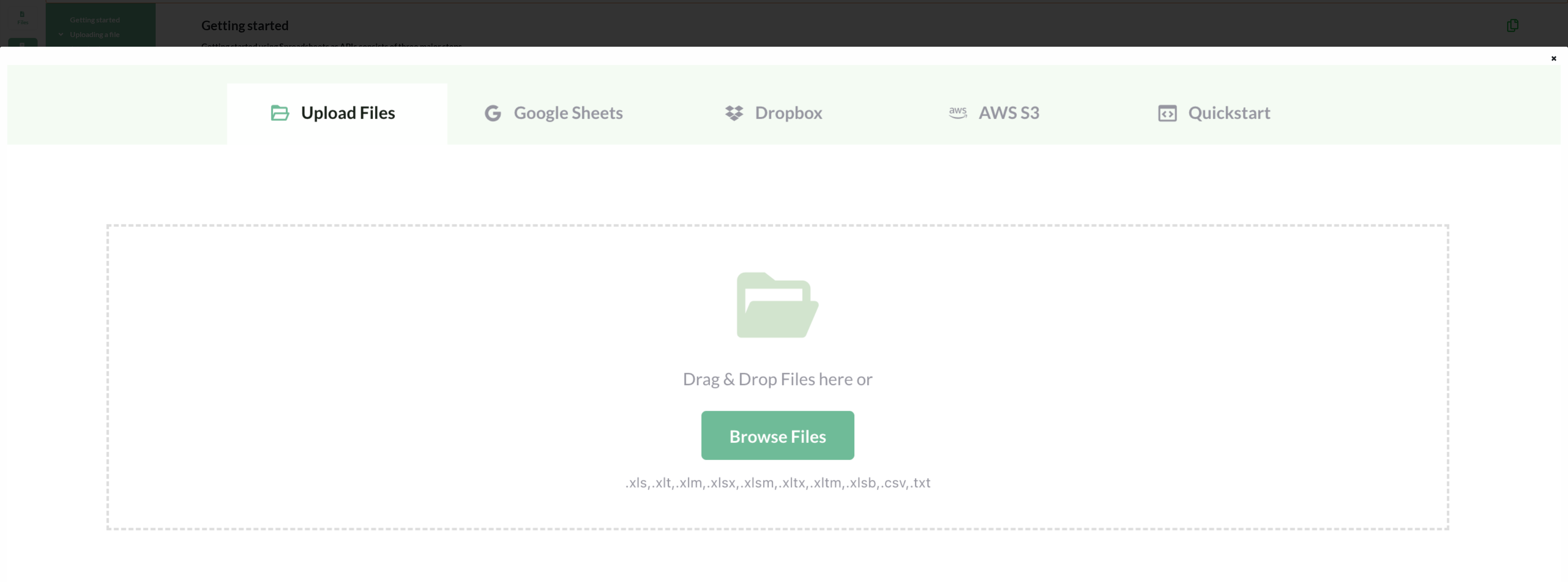
click at [583, 137] on img at bounding box center [784, 323] width 1554 height 518
click at [597, 127] on img at bounding box center [784, 323] width 1554 height 518
click at [581, 112] on img at bounding box center [784, 323] width 1554 height 518
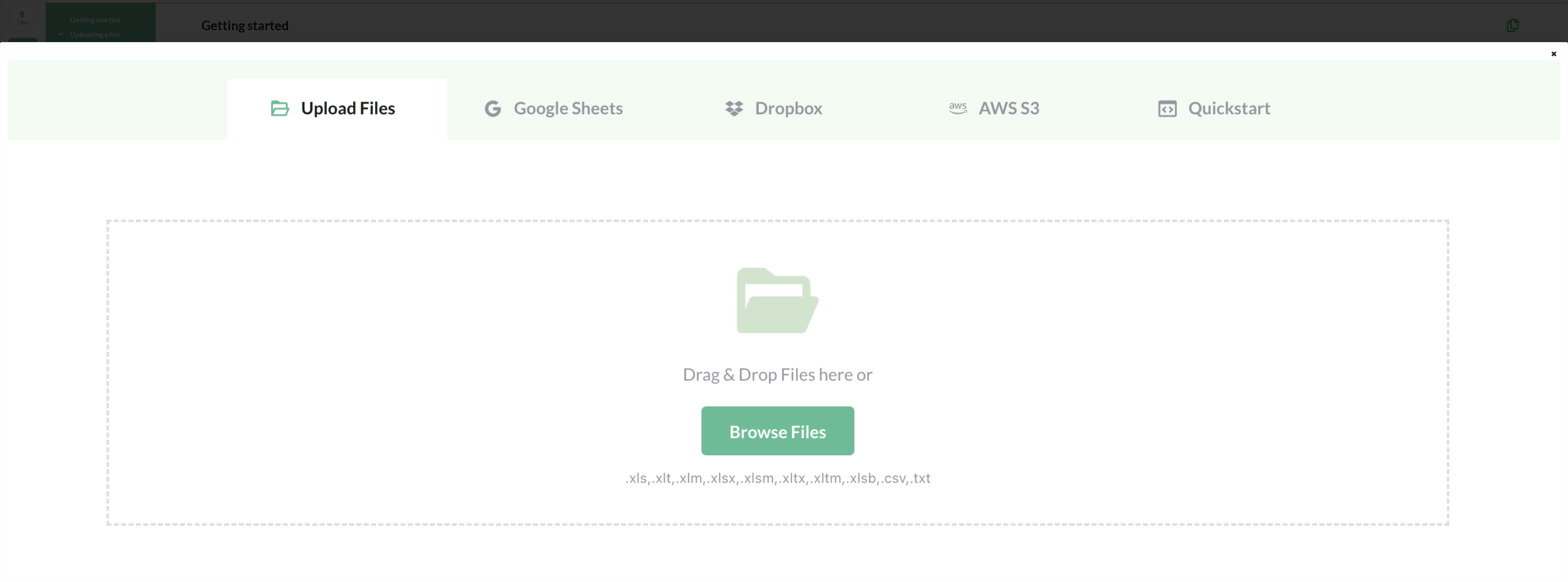
scroll to position [6, 0]
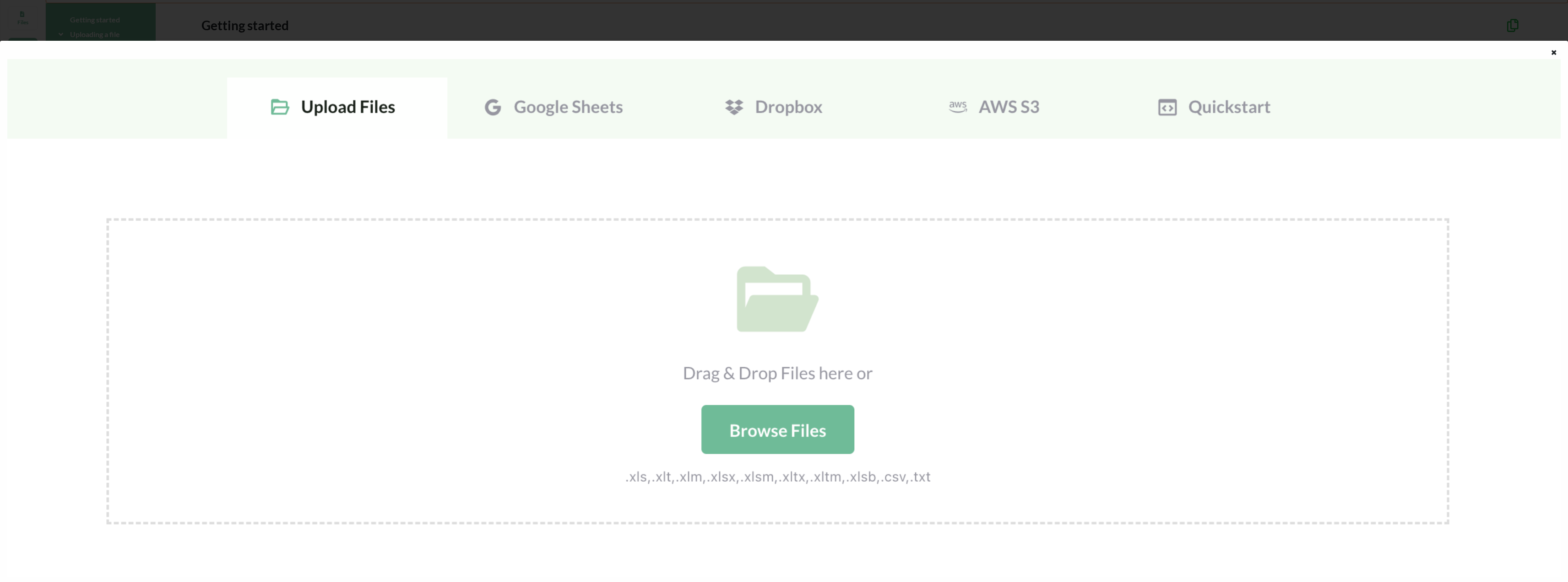
click at [786, 413] on img at bounding box center [784, 317] width 1554 height 518
click at [1550, 53] on icon at bounding box center [1554, 51] width 8 height 6
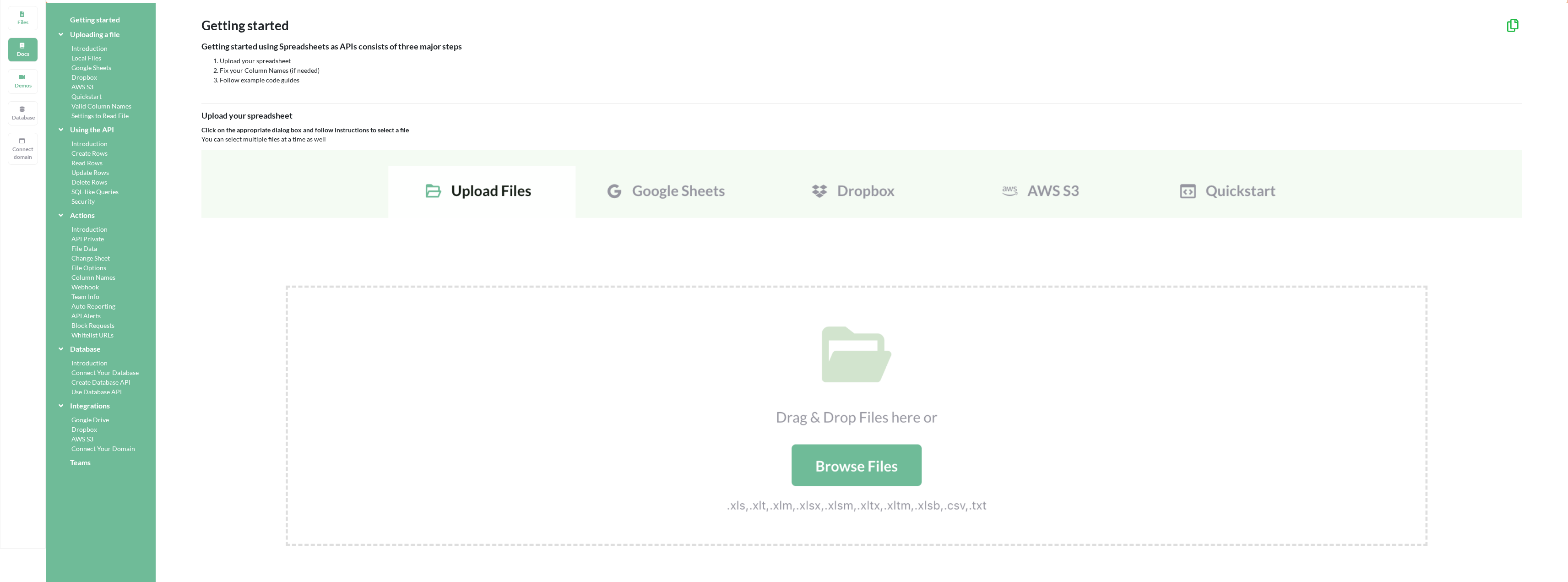
click at [666, 186] on img at bounding box center [861, 371] width 1321 height 441
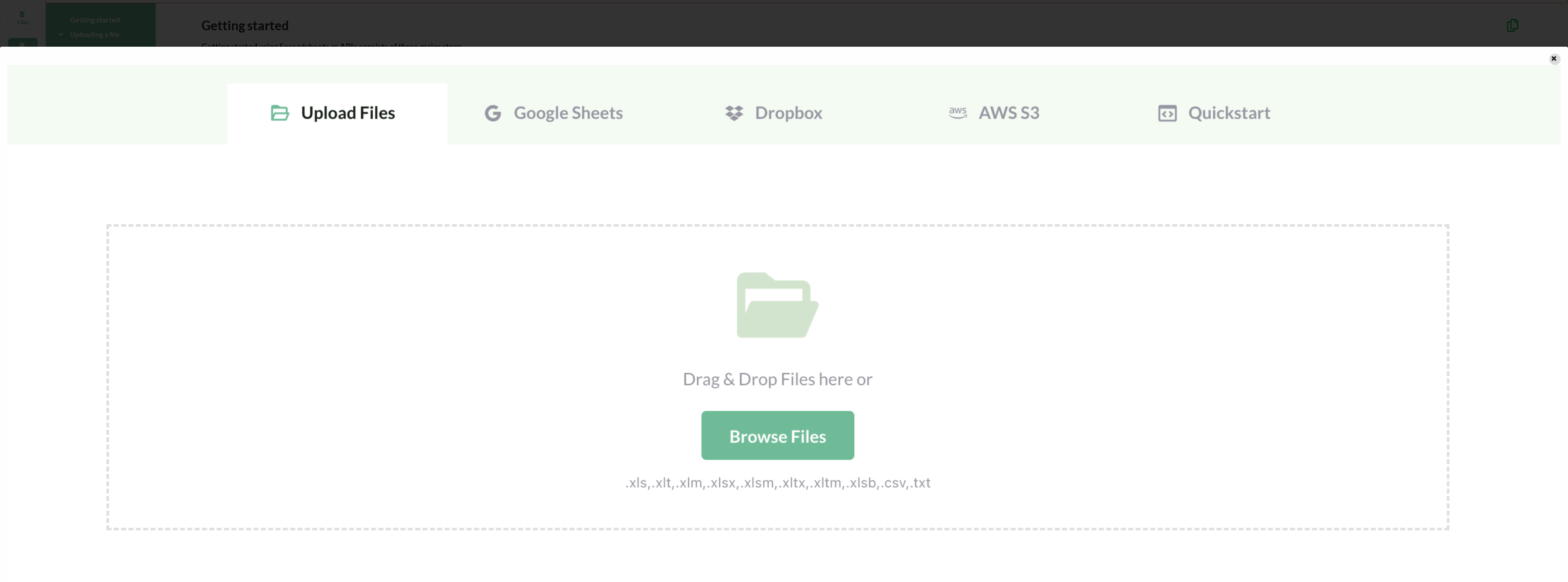
click at [1551, 54] on icon at bounding box center [1554, 57] width 8 height 6
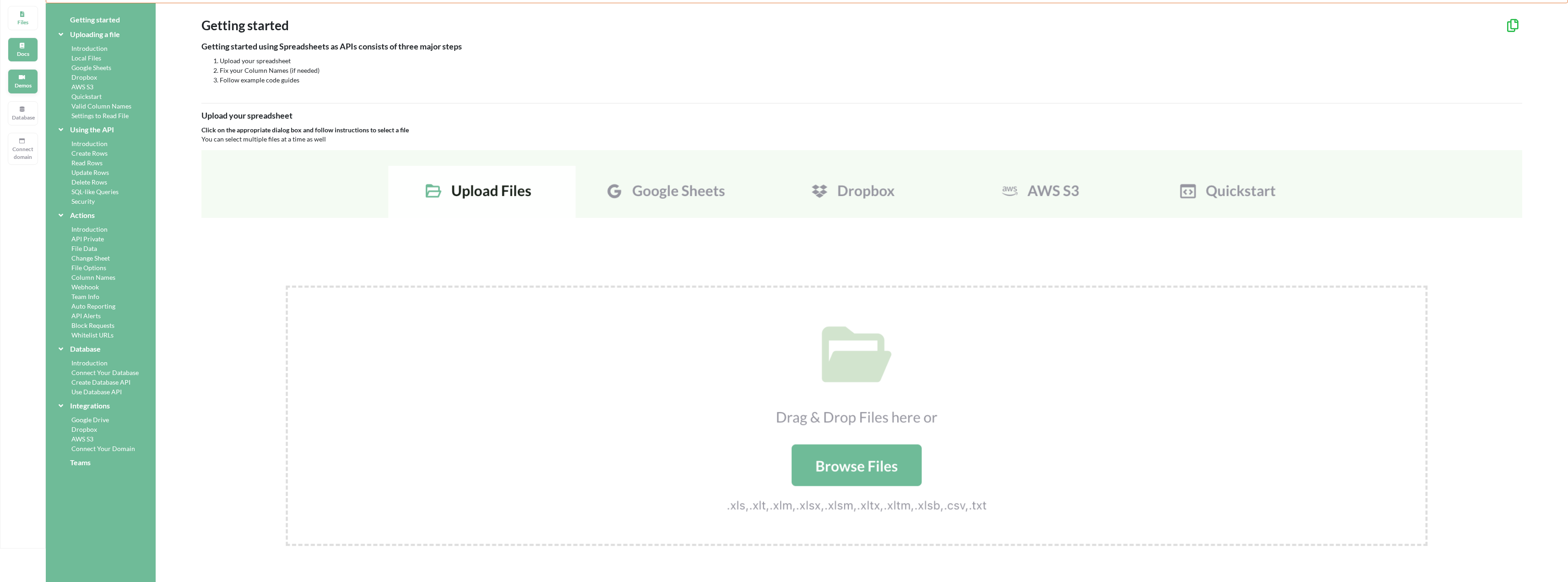
click at [14, 88] on p "Demos" at bounding box center [23, 85] width 22 height 8
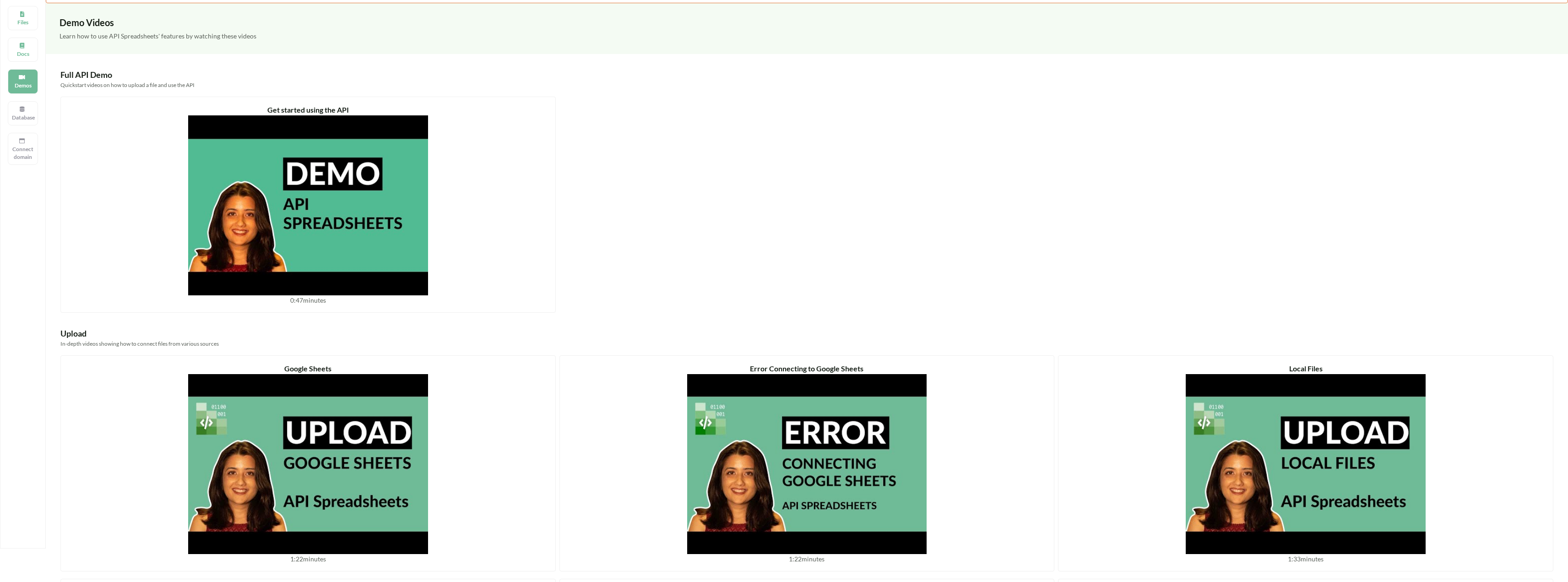
click at [22, 5] on div "Upload Files Docs Demos Database Connect domain" at bounding box center [23, 257] width 46 height 582
click at [23, 18] on p "Files" at bounding box center [23, 22] width 22 height 8
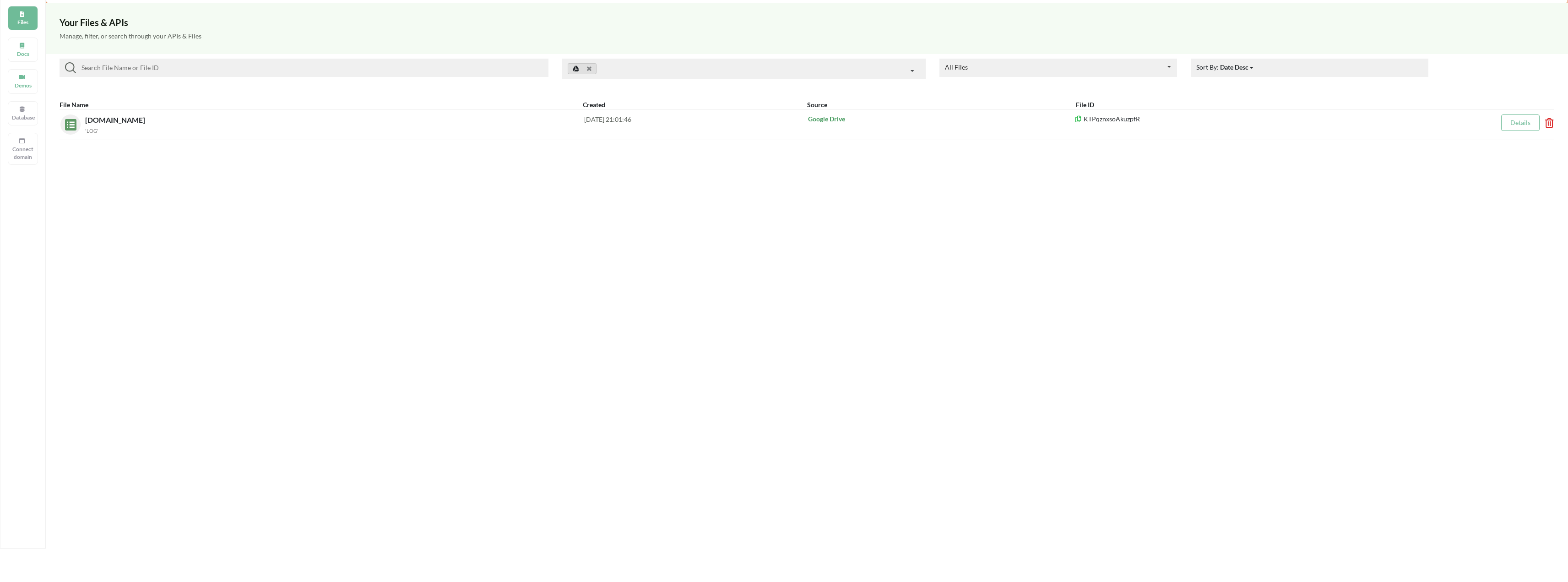
click at [594, 72] on link at bounding box center [582, 69] width 29 height 11
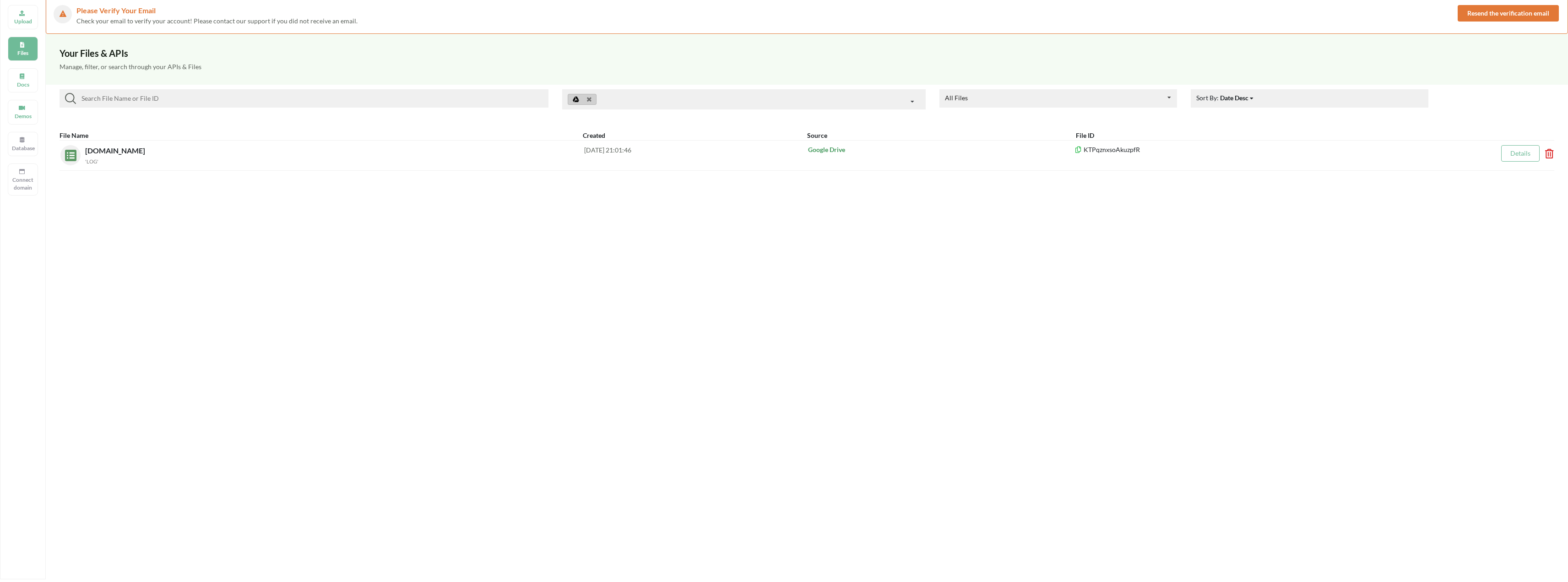
scroll to position [0, 0]
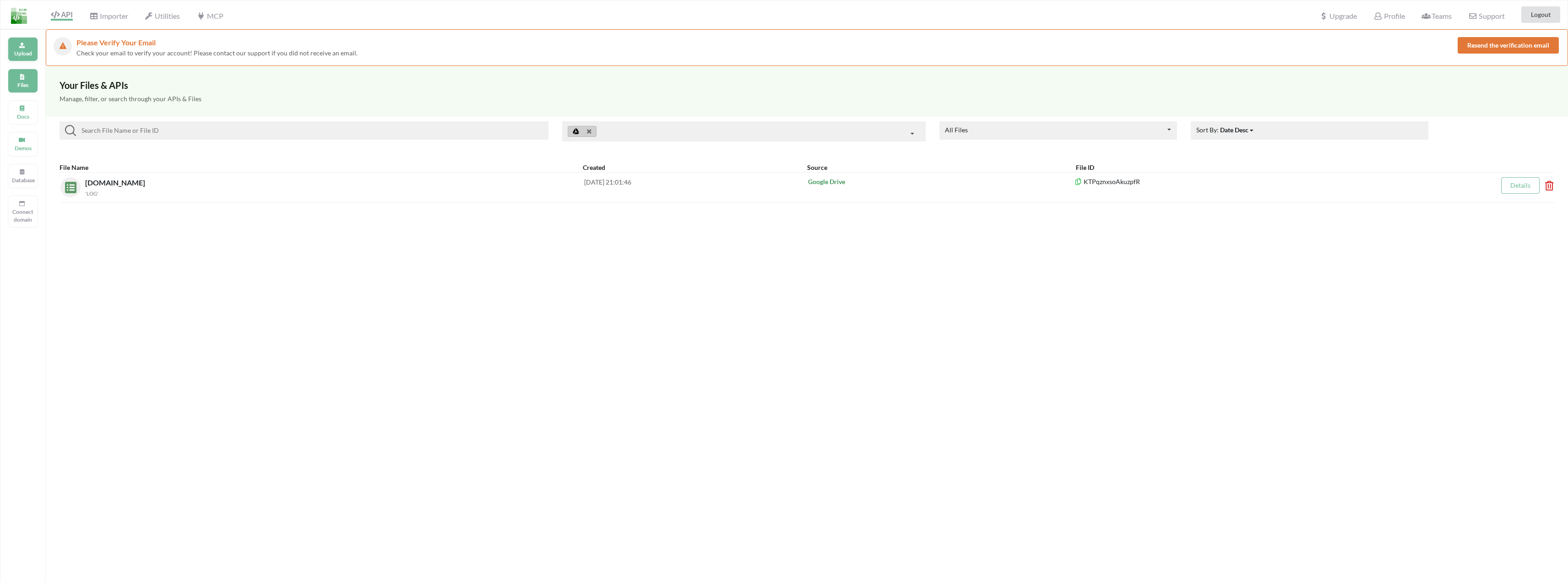
click at [29, 44] on div "Upload" at bounding box center [23, 50] width 30 height 24
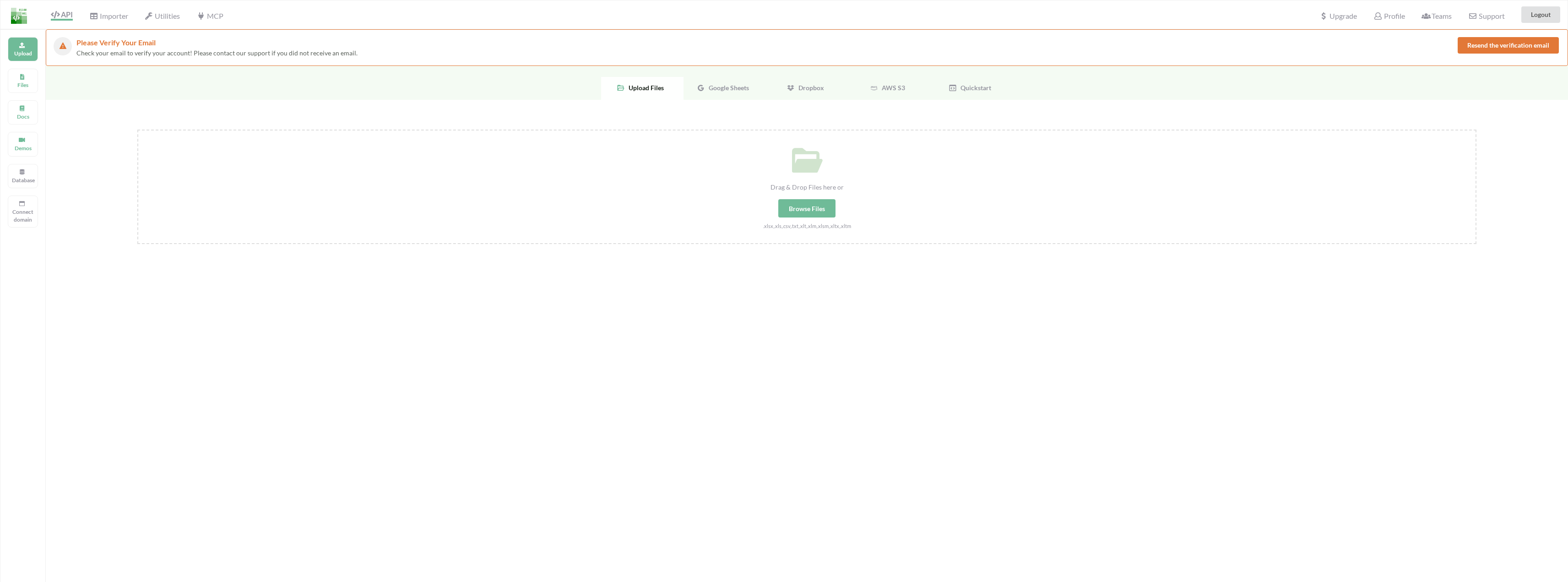
click at [729, 92] on div "Google Sheets" at bounding box center [725, 88] width 82 height 23
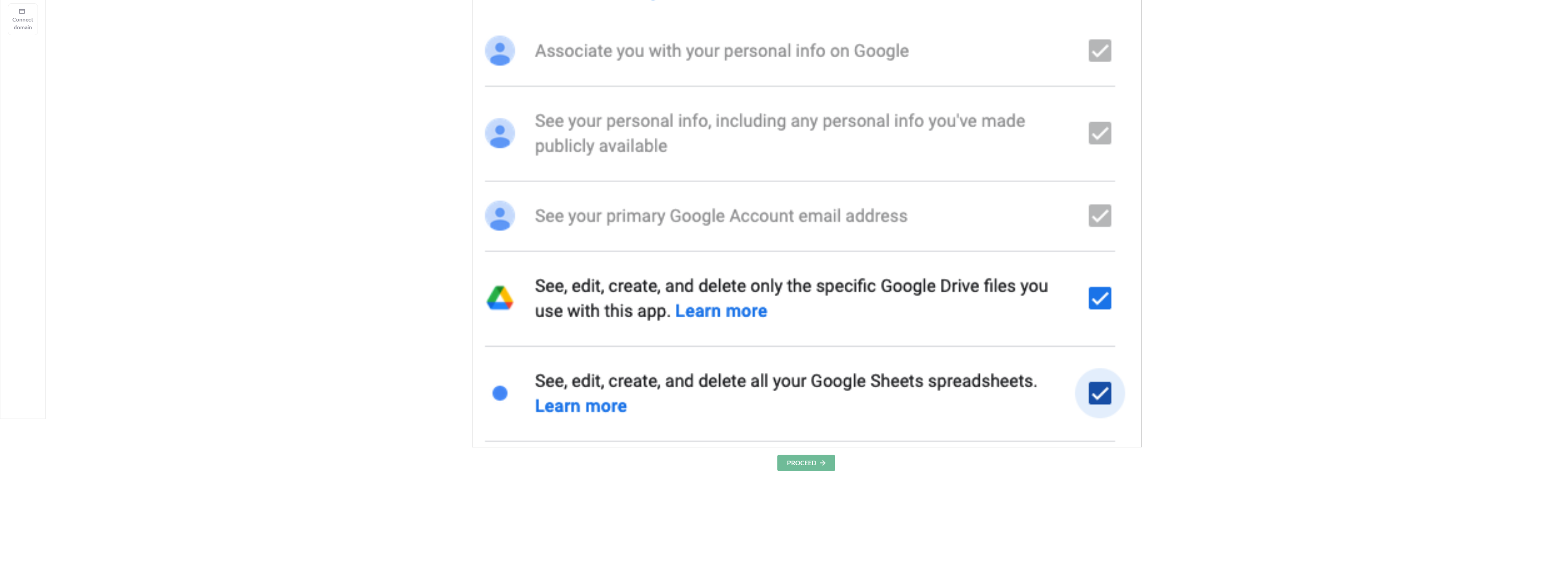
scroll to position [320, 0]
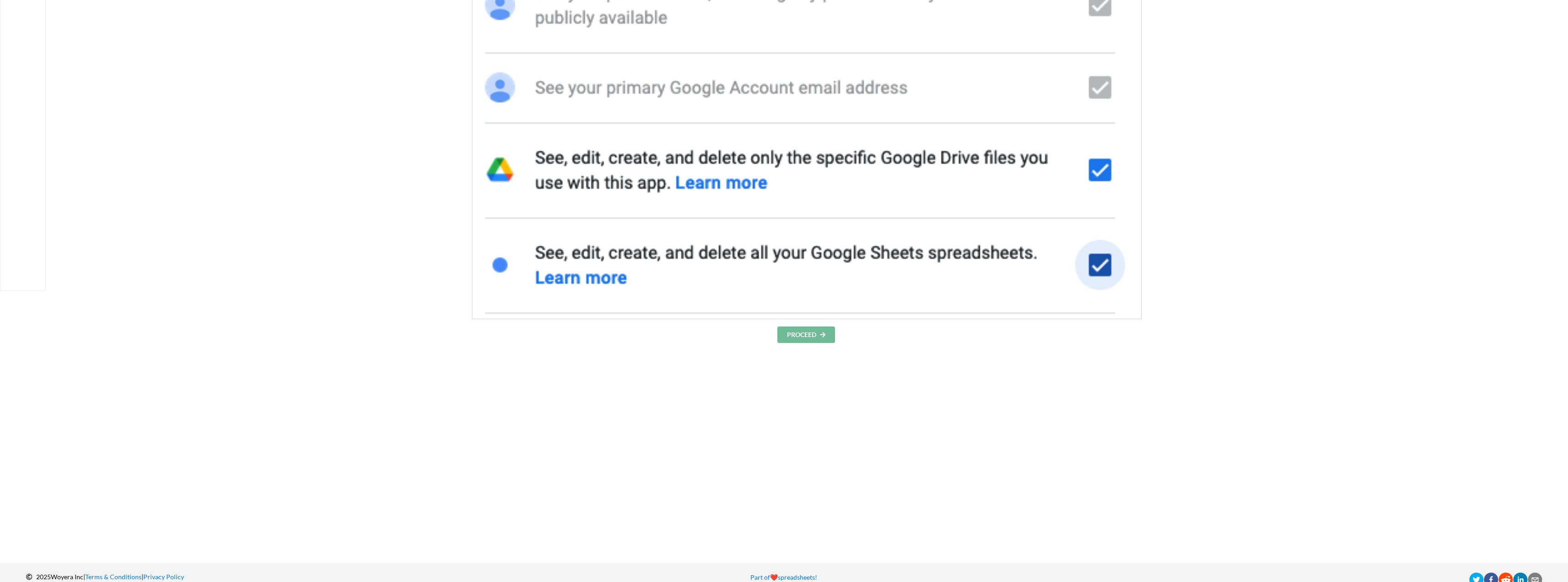
click at [789, 336] on button "PROCEED" at bounding box center [806, 335] width 58 height 17
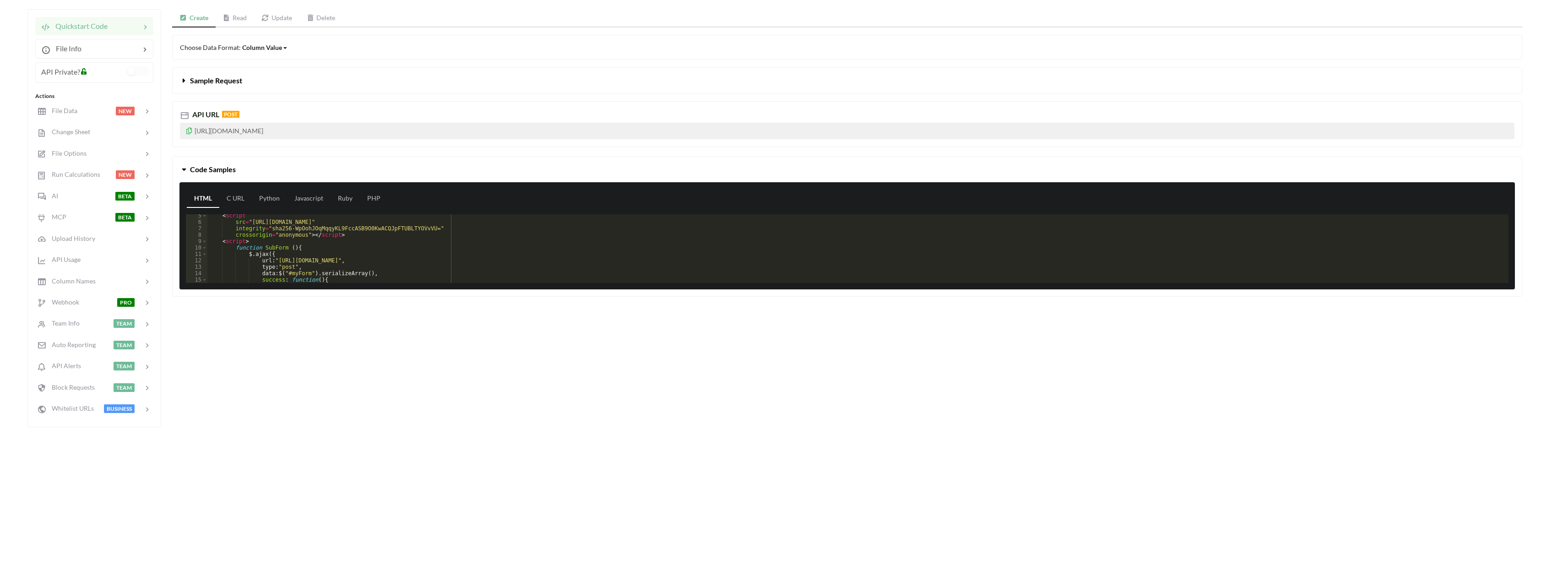
scroll to position [82, 0]
click at [190, 130] on icon at bounding box center [189, 130] width 8 height 6
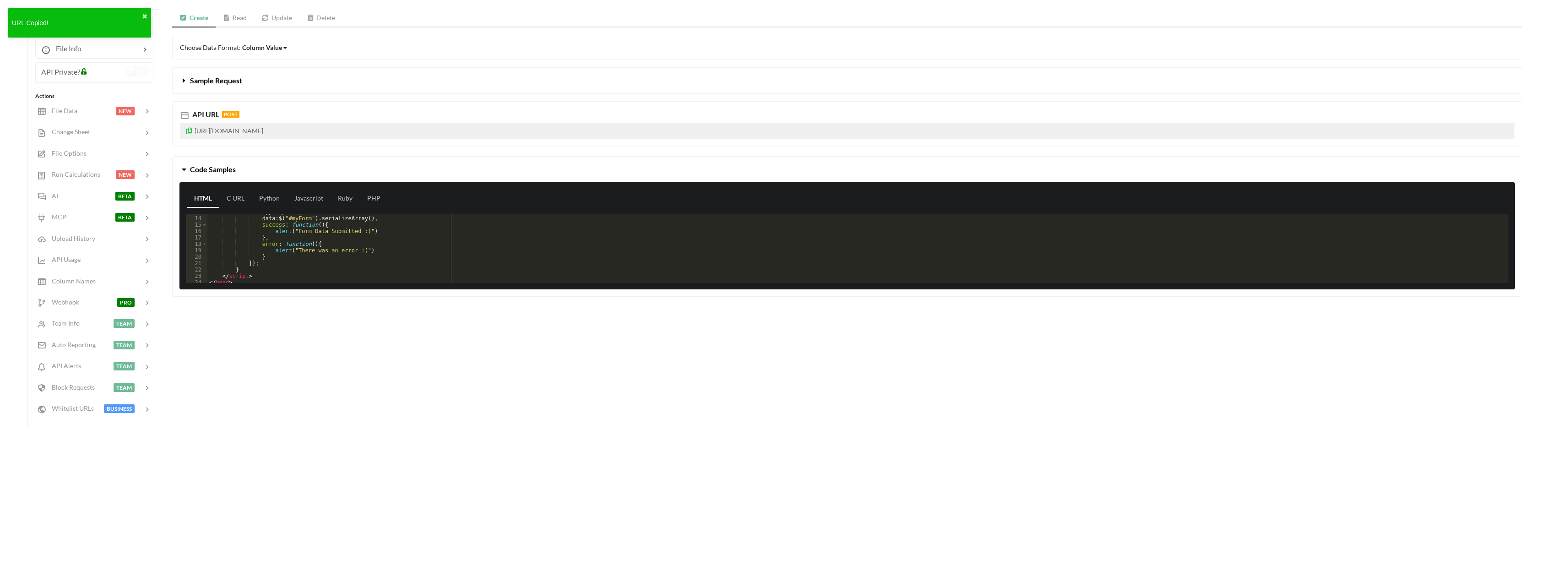
click at [149, 16] on div "URL Copied! ✖" at bounding box center [79, 23] width 143 height 29
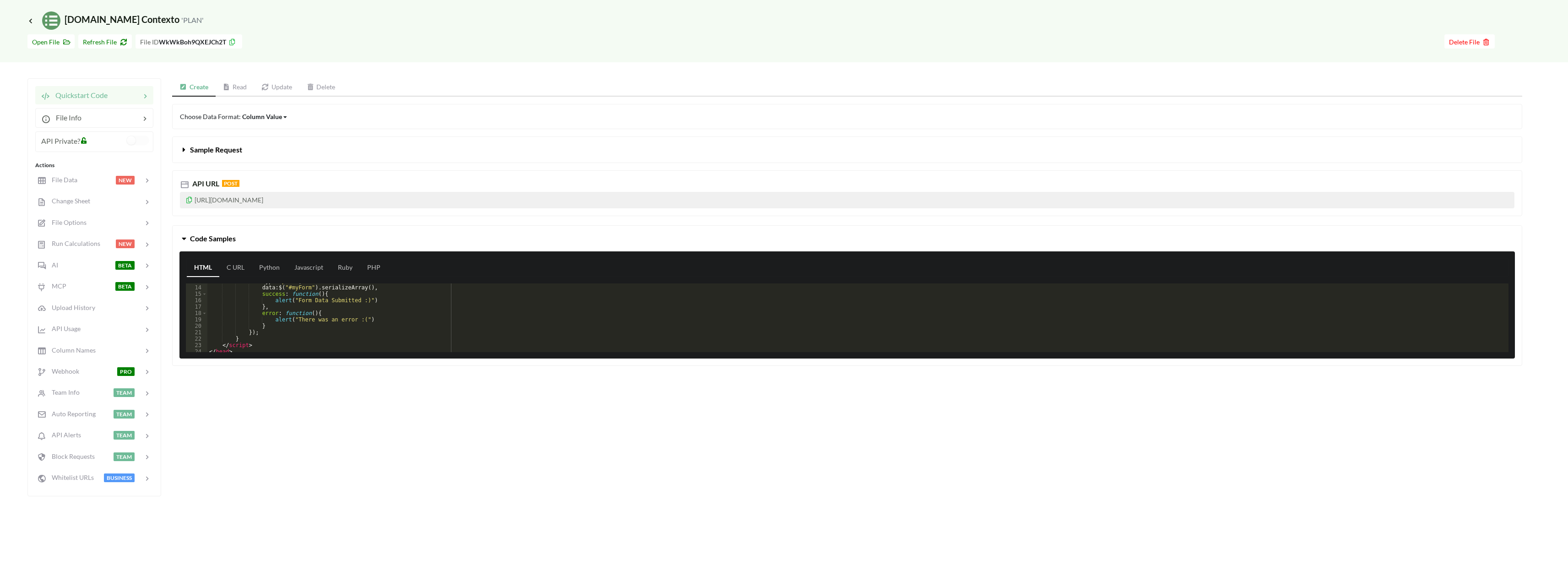
scroll to position [46, 0]
